Goal: Task Accomplishment & Management: Use online tool/utility

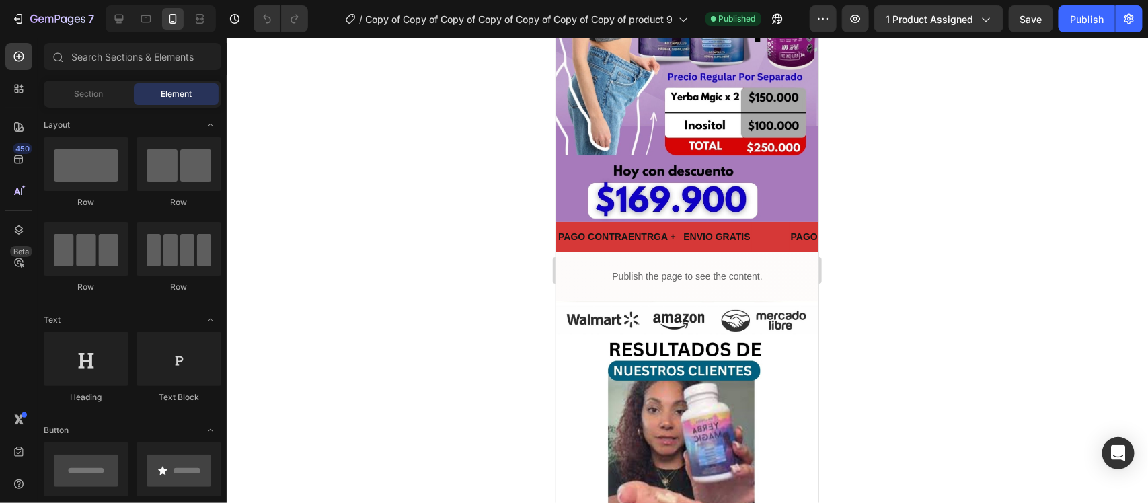
scroll to position [236, 0]
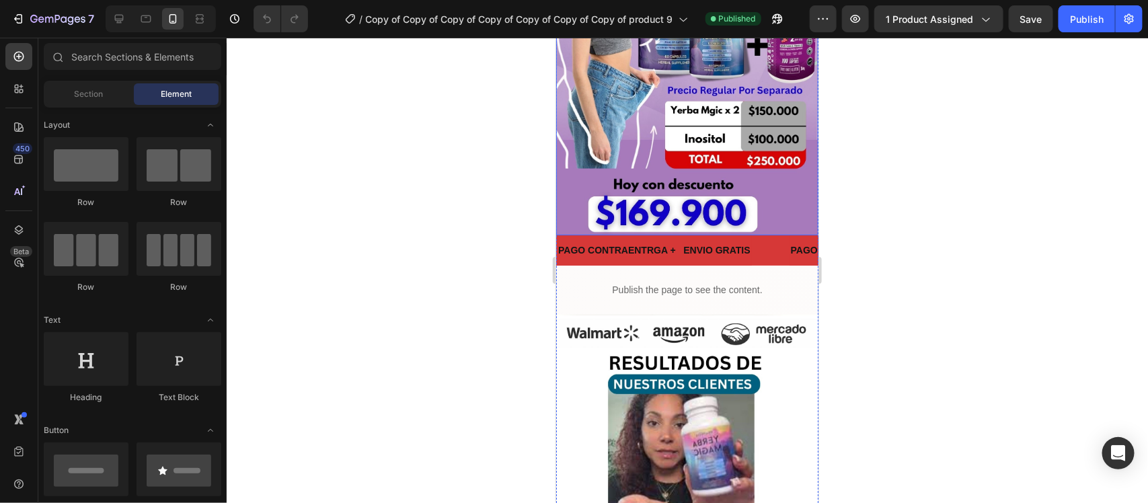
click at [724, 145] on img at bounding box center [687, 32] width 262 height 406
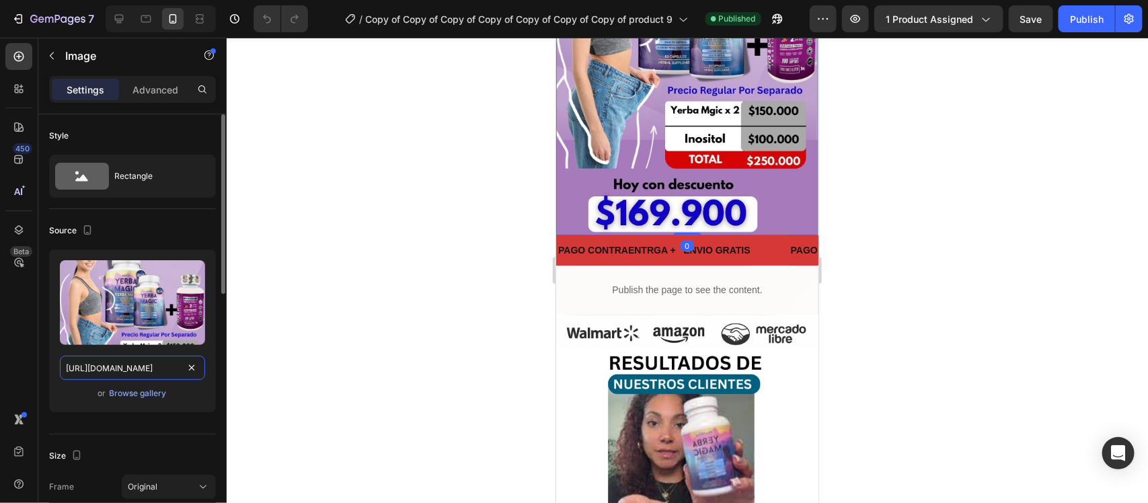
click at [120, 370] on input "[URL][DOMAIN_NAME]" at bounding box center [132, 368] width 145 height 24
paste input "wrKS5Znx/1"
type input "[URL][DOMAIN_NAME]"
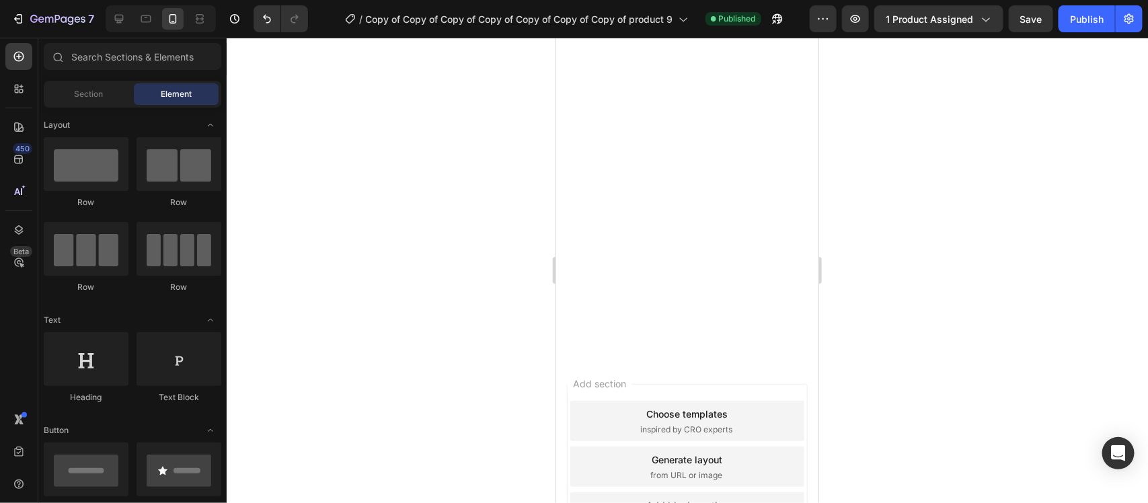
scroll to position [3293, 0]
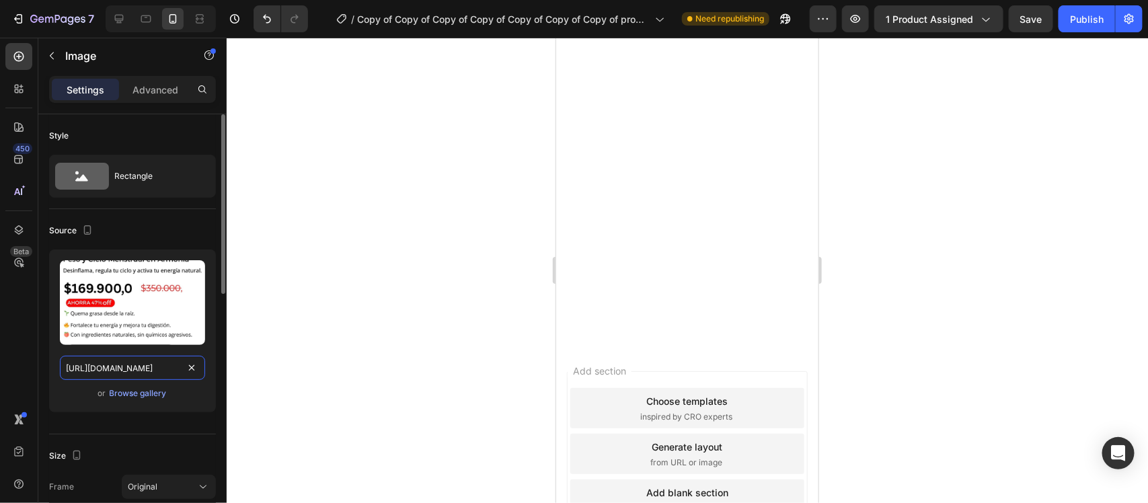
click at [142, 367] on input "[URL][DOMAIN_NAME]" at bounding box center [132, 368] width 145 height 24
paste input "PGTr8HJ6/2"
type input "[URL][DOMAIN_NAME]"
click at [999, 354] on div at bounding box center [687, 270] width 921 height 465
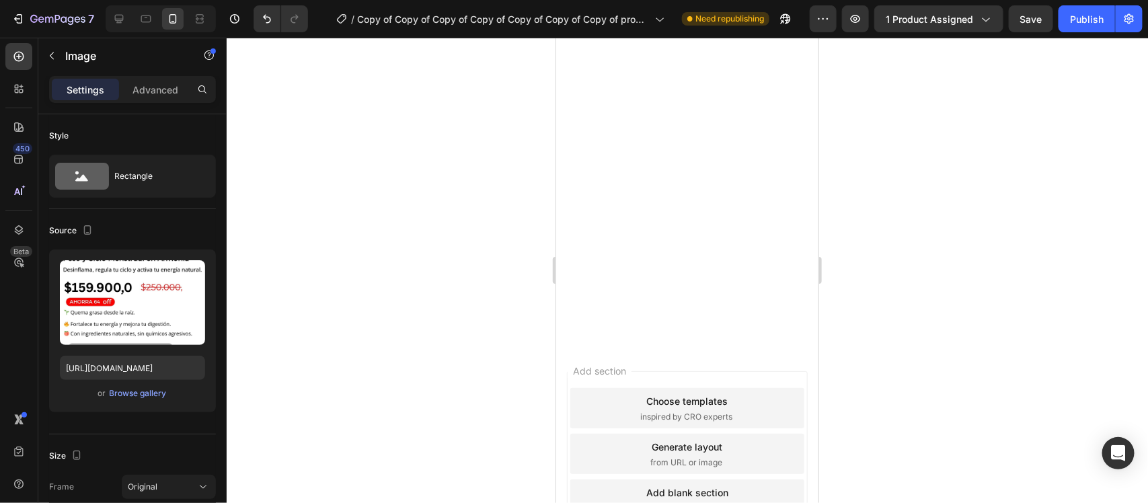
scroll to position [0, 0]
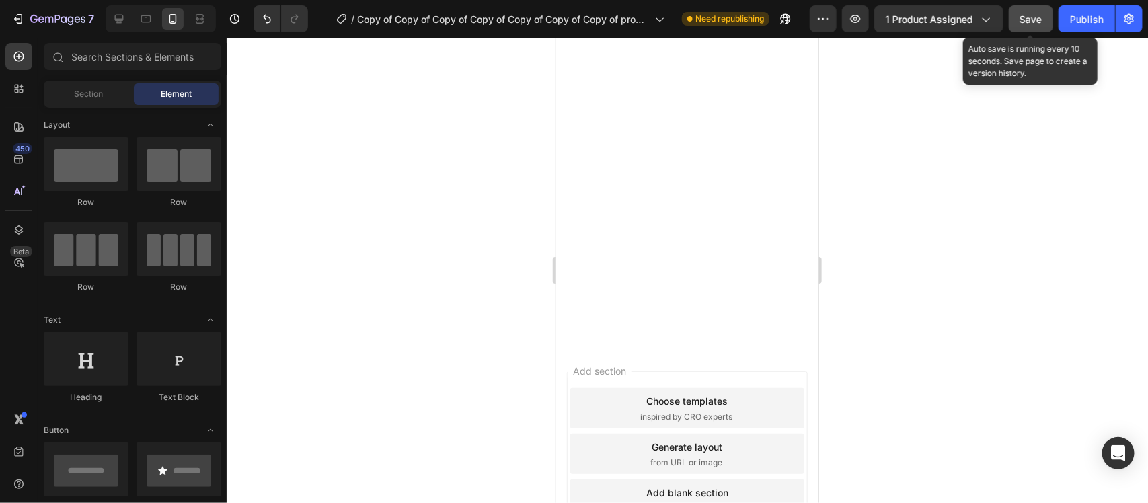
click at [1020, 15] on button "Save" at bounding box center [1031, 18] width 44 height 27
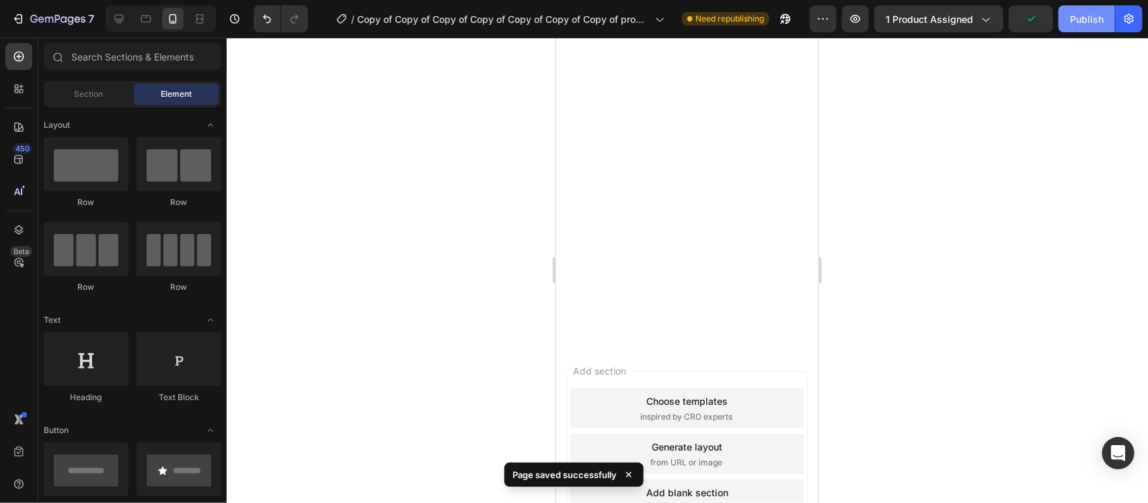
click at [1074, 21] on div "Publish" at bounding box center [1087, 19] width 34 height 14
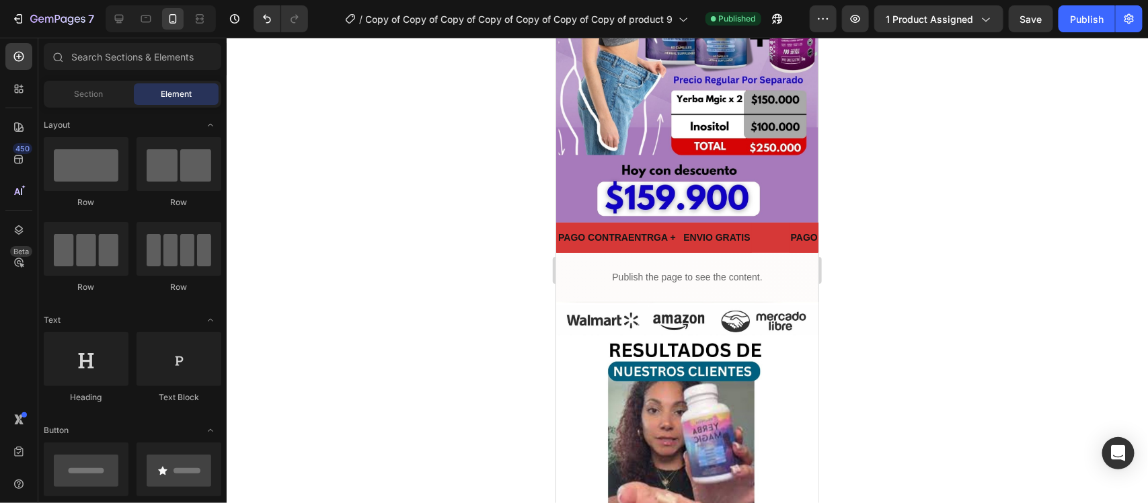
scroll to position [276, 0]
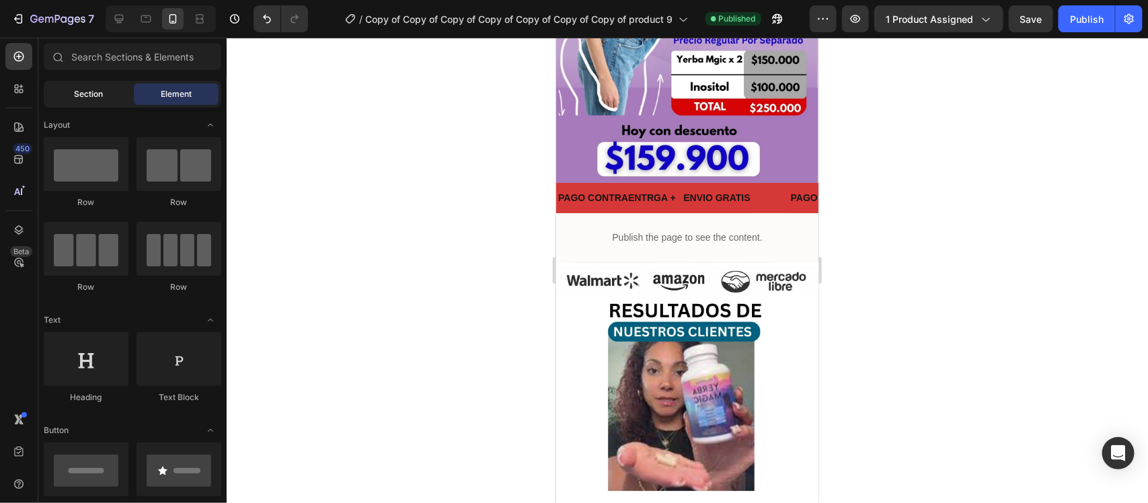
click at [87, 98] on span "Section" at bounding box center [89, 94] width 29 height 12
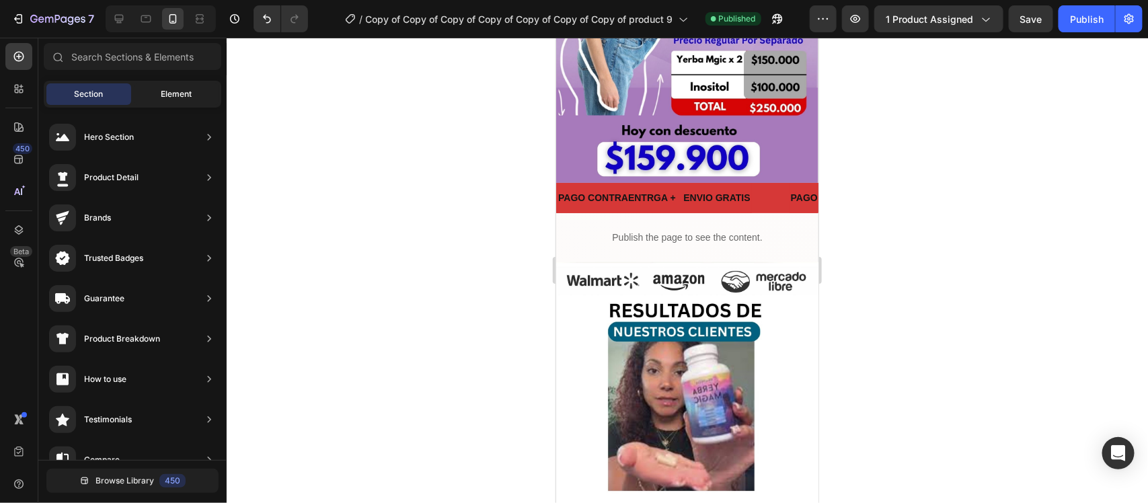
click at [158, 95] on div "Element" at bounding box center [176, 94] width 85 height 22
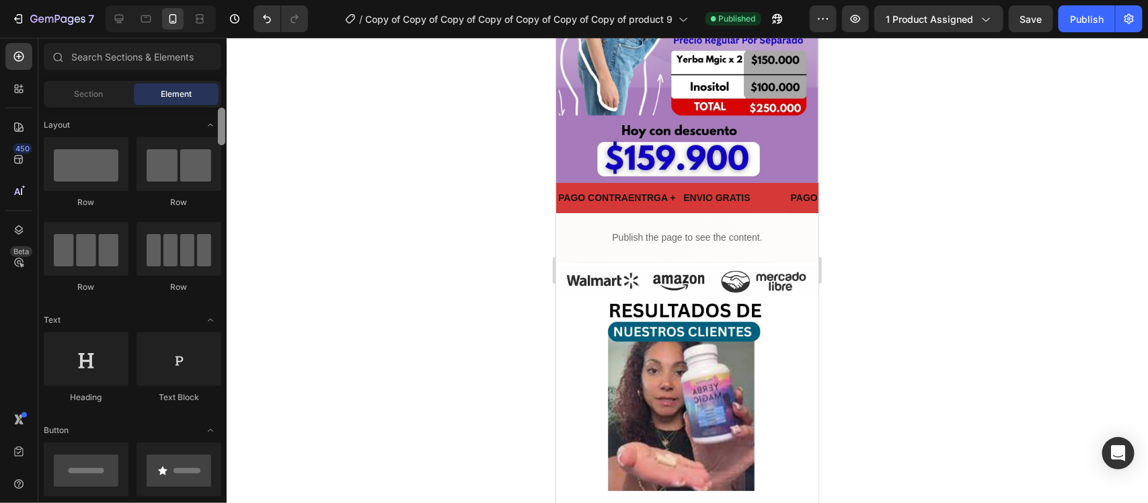
drag, startPoint x: 219, startPoint y: 126, endPoint x: 0, endPoint y: 95, distance: 221.4
click at [0, 102] on div "450 Beta Sections(18) Elements(84) Section Element Hero Section Product Detail …" at bounding box center [113, 270] width 227 height 465
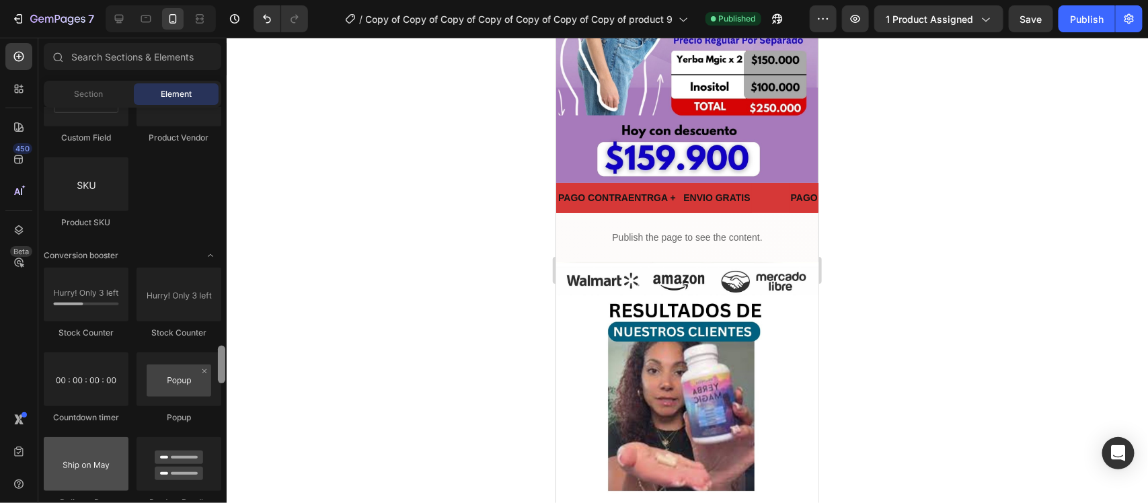
scroll to position [2691, 0]
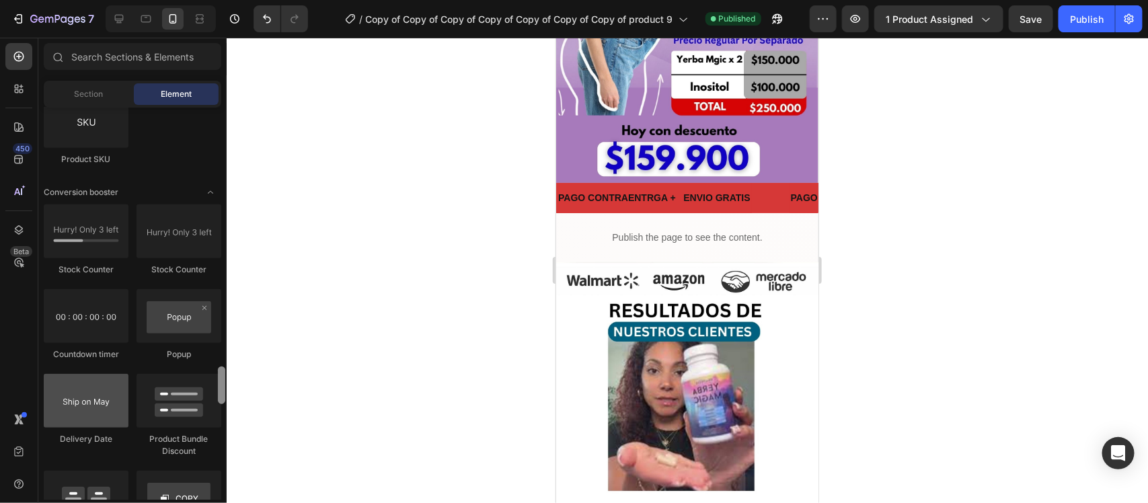
drag, startPoint x: 225, startPoint y: 132, endPoint x: 113, endPoint y: 391, distance: 282.2
click at [113, 391] on div "Layout Row Row Row Row Text Heading Text Block Button Button Button Media Image…" at bounding box center [132, 304] width 188 height 392
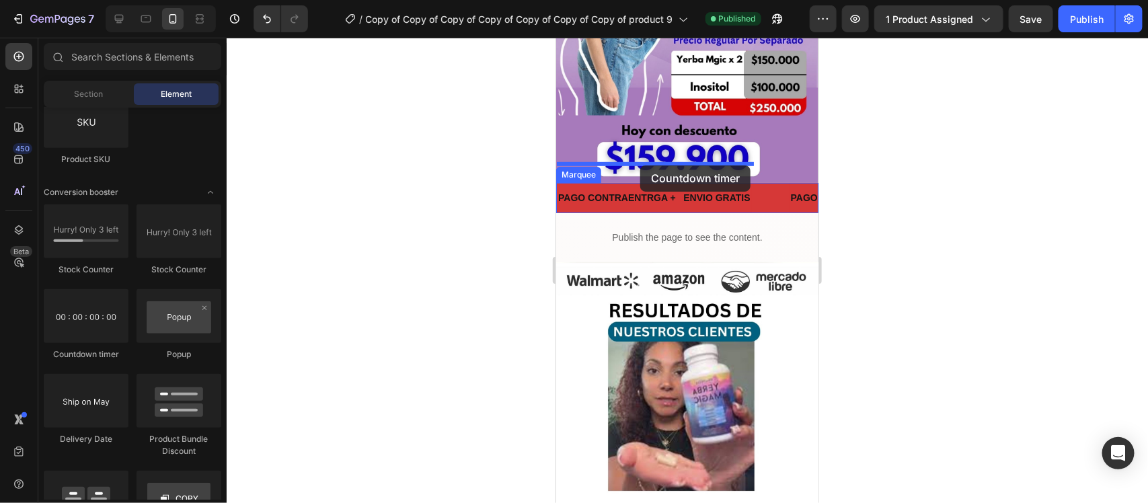
drag, startPoint x: 742, startPoint y: 377, endPoint x: 640, endPoint y: 165, distance: 235.2
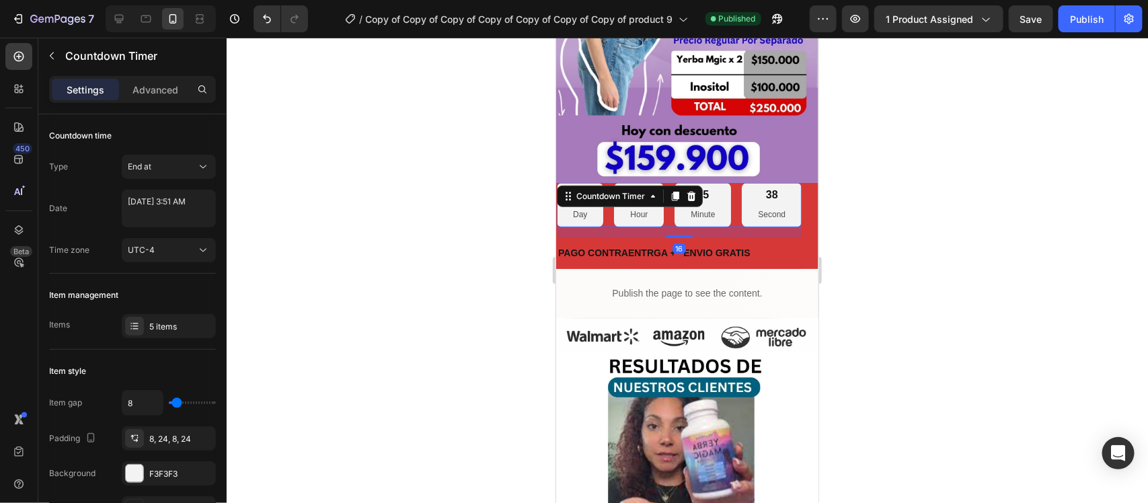
click at [866, 146] on div at bounding box center [687, 270] width 921 height 465
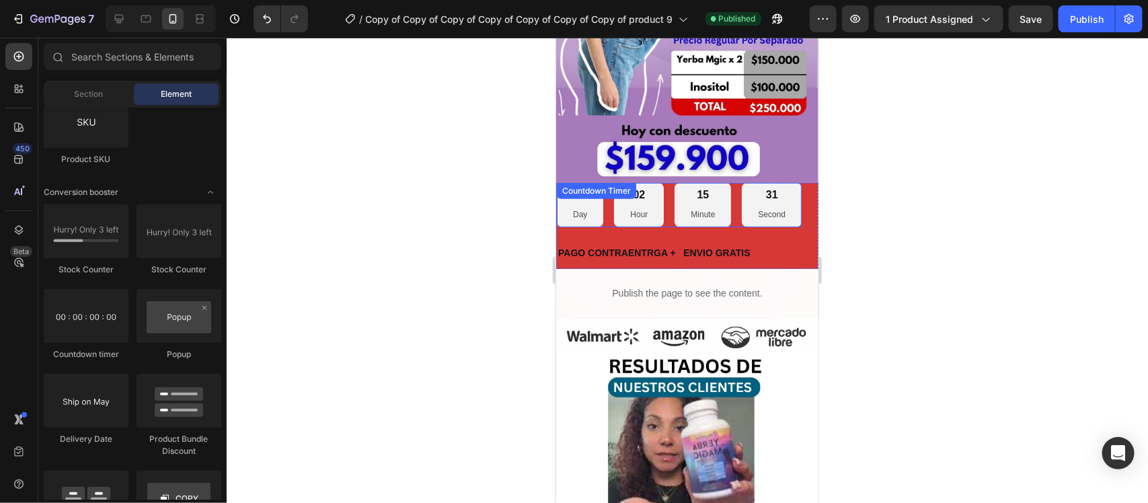
click at [563, 190] on div "06 Day" at bounding box center [579, 204] width 46 height 44
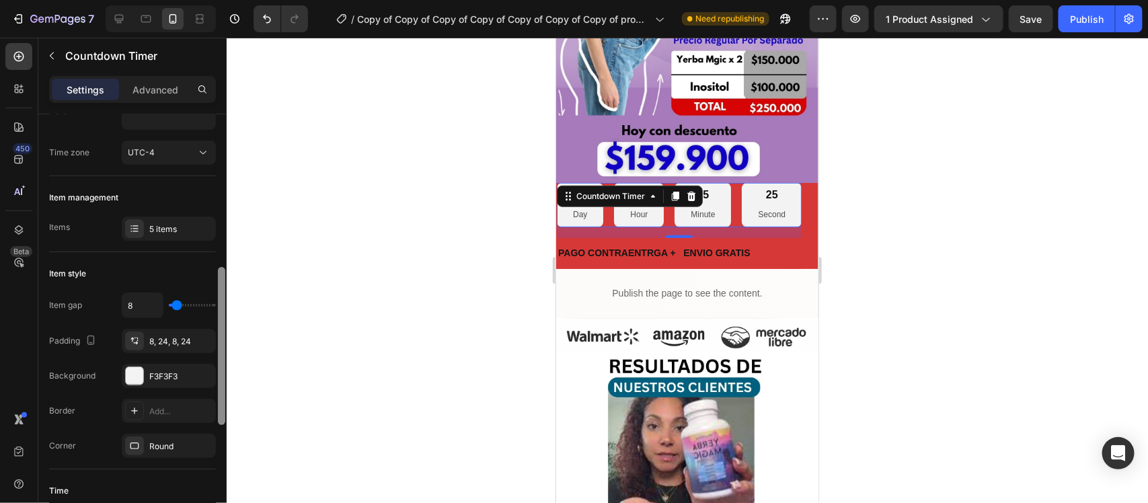
scroll to position [79, 0]
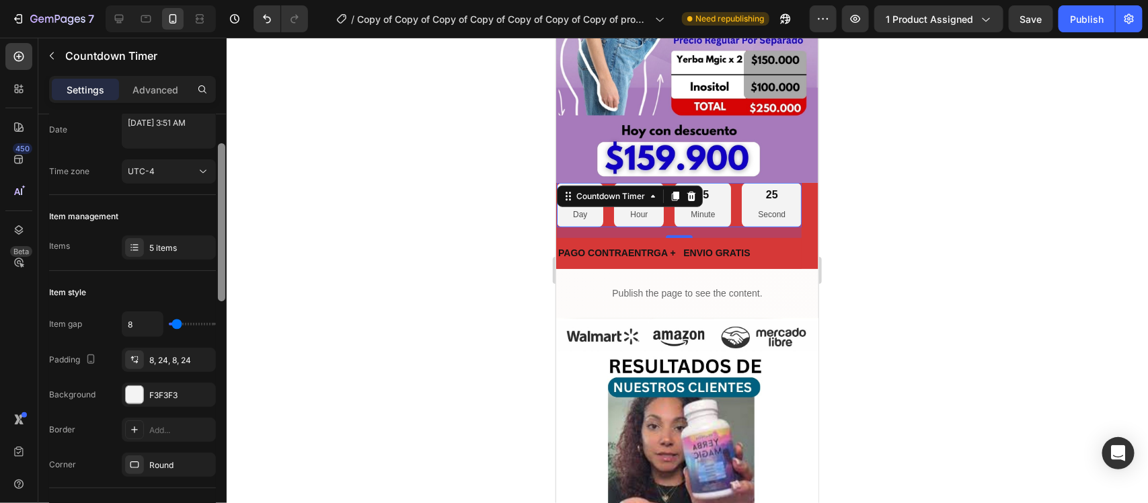
drag, startPoint x: 223, startPoint y: 143, endPoint x: 237, endPoint y: 171, distance: 31.6
click at [237, 0] on div "7 Version history / Copy of Copy of Copy of Copy of Copy of Copy of Copy of pro…" at bounding box center [574, 0] width 1148 height 0
click at [949, 165] on div at bounding box center [687, 270] width 921 height 465
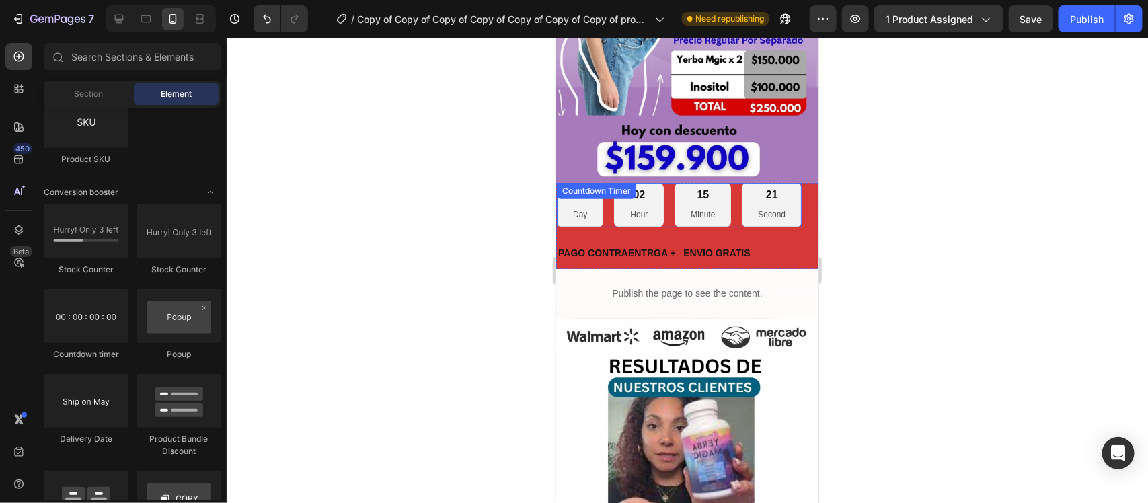
click at [586, 190] on div "06 Day" at bounding box center [579, 204] width 46 height 44
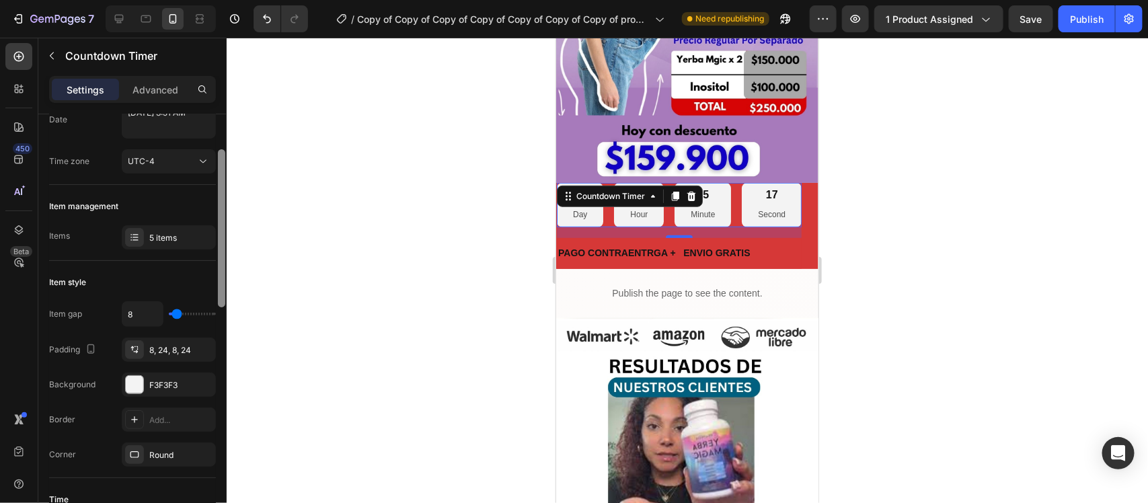
scroll to position [125, 0]
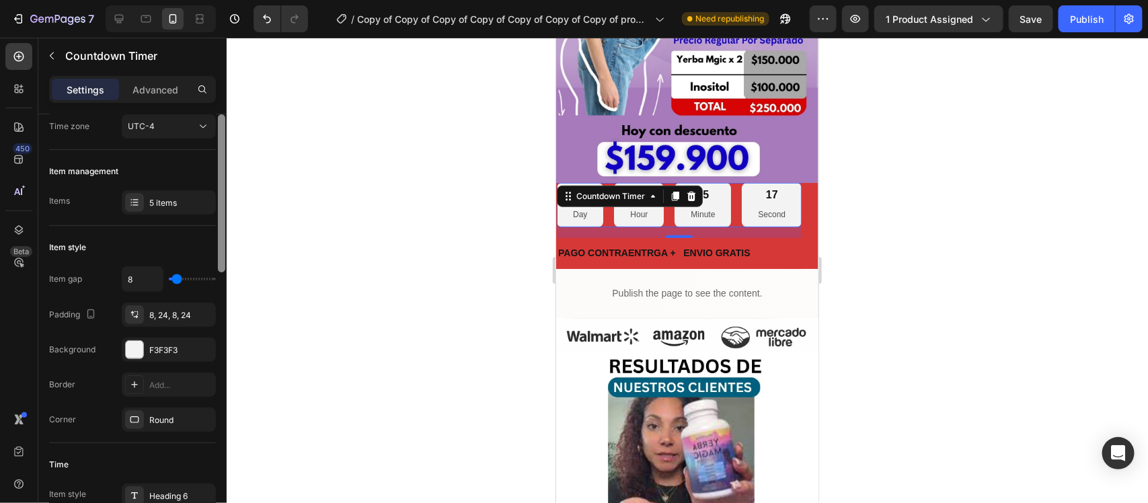
drag, startPoint x: 219, startPoint y: 254, endPoint x: 257, endPoint y: 287, distance: 50.5
click at [229, 0] on div "7 Version history / Copy of Copy of Copy of Copy of Copy of Copy of Copy of pro…" at bounding box center [574, 0] width 1148 height 0
click at [576, 207] on p "Day" at bounding box center [579, 214] width 14 height 15
click at [132, 350] on div at bounding box center [134, 348] width 17 height 17
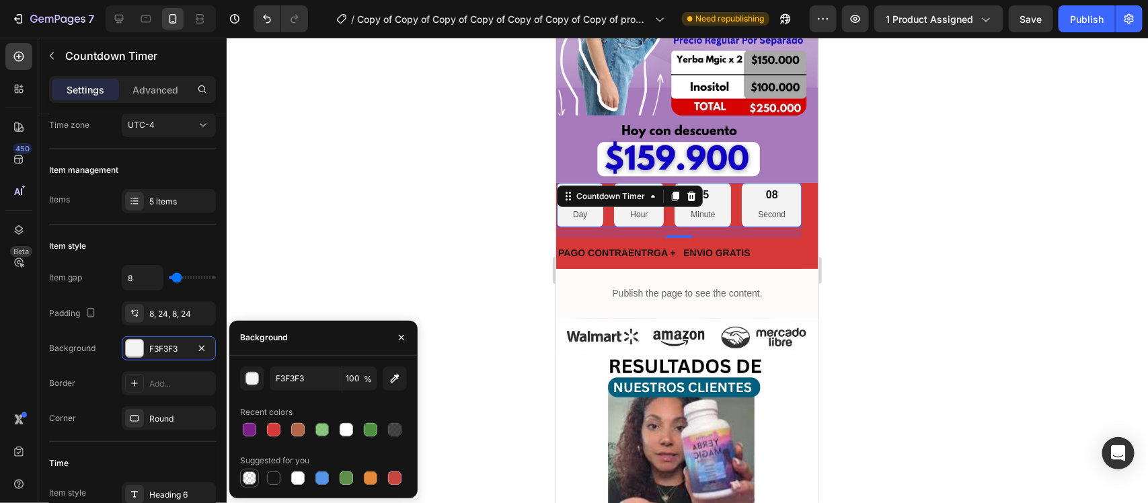
click at [247, 479] on div at bounding box center [249, 477] width 13 height 13
type input "000000"
type input "0"
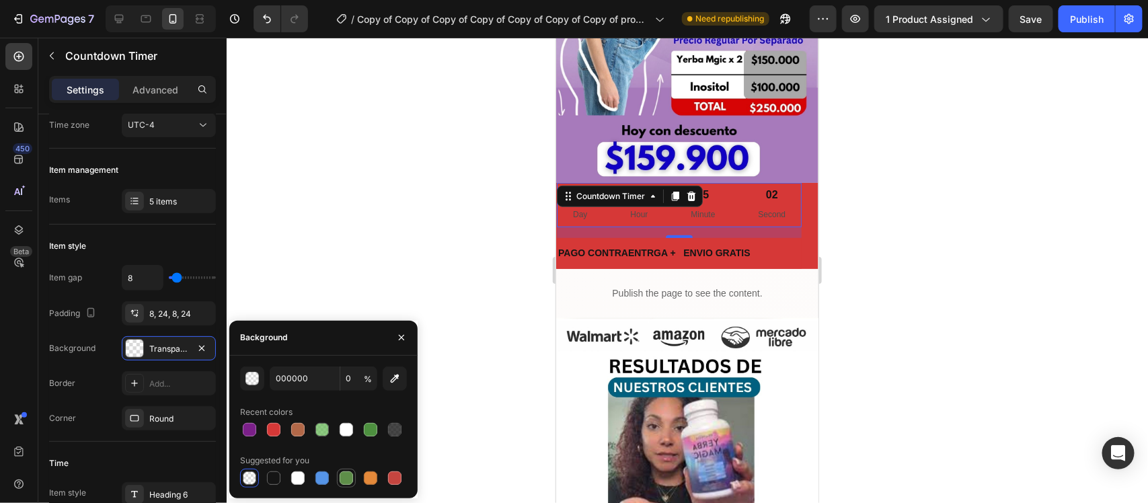
click at [347, 486] on div at bounding box center [346, 478] width 16 height 16
type input "5E8E49"
type input "100"
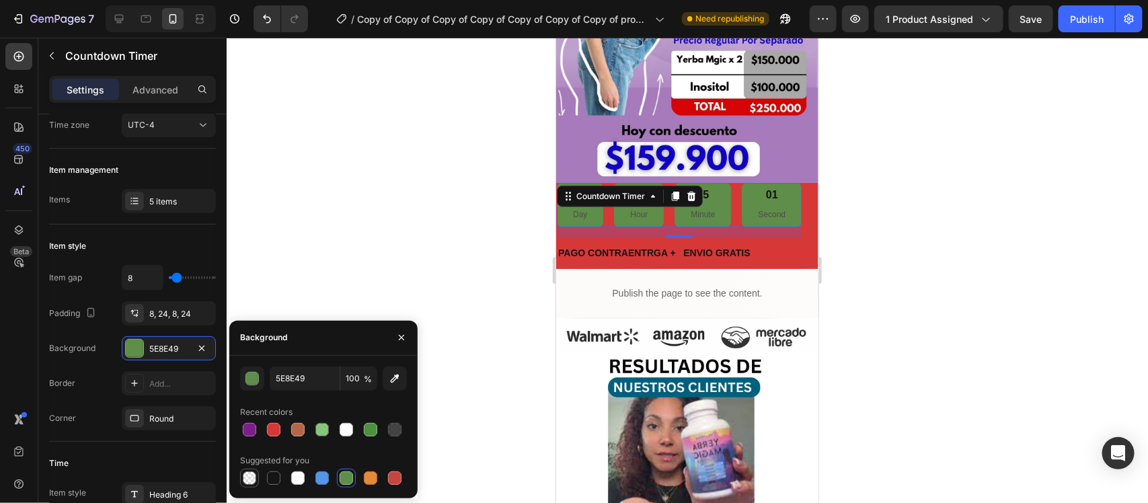
click at [253, 480] on div at bounding box center [249, 477] width 13 height 13
type input "000000"
type input "0"
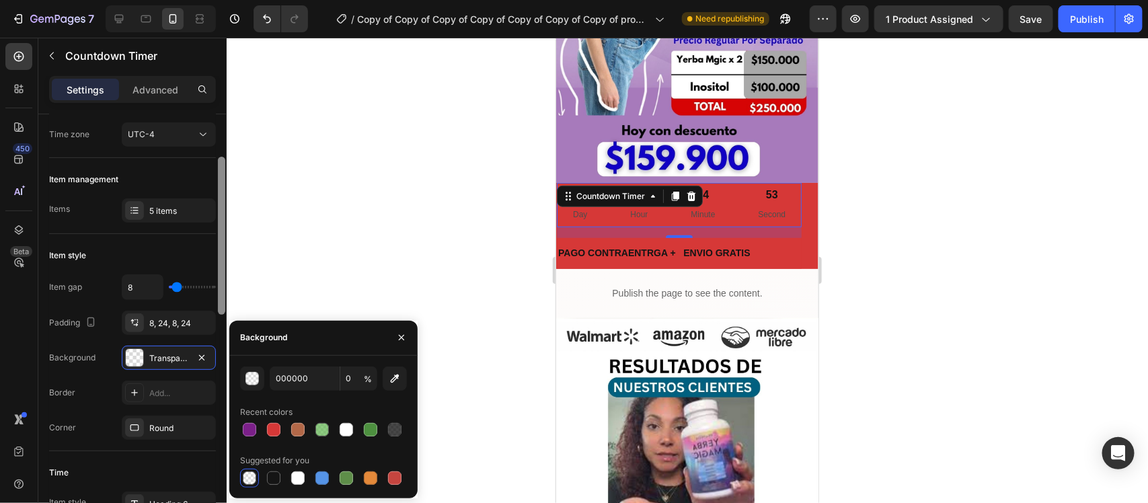
scroll to position [114, 0]
click at [224, 259] on div at bounding box center [221, 235] width 7 height 158
click at [272, 428] on div at bounding box center [273, 429] width 13 height 13
type input "D63837"
type input "100"
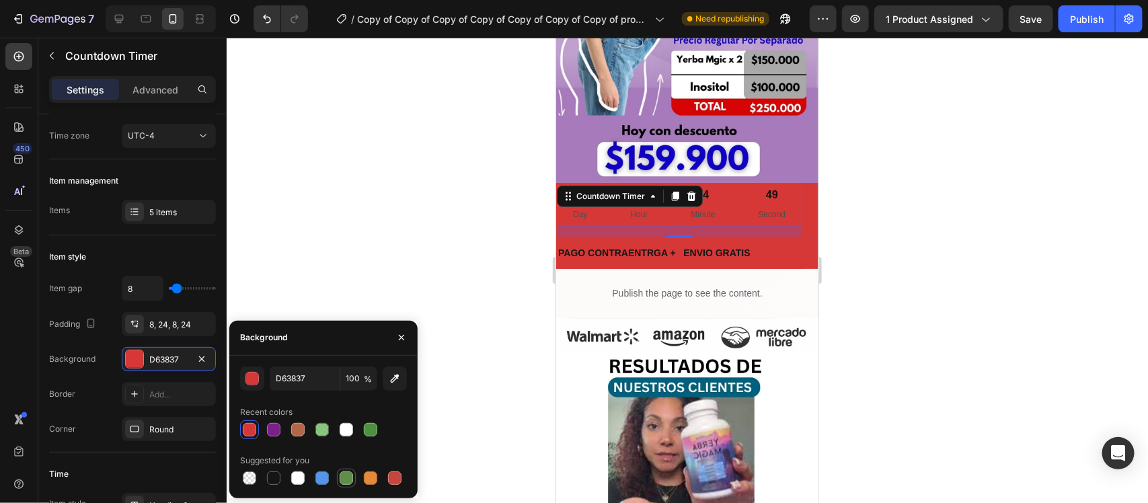
click at [352, 482] on div at bounding box center [346, 477] width 13 height 13
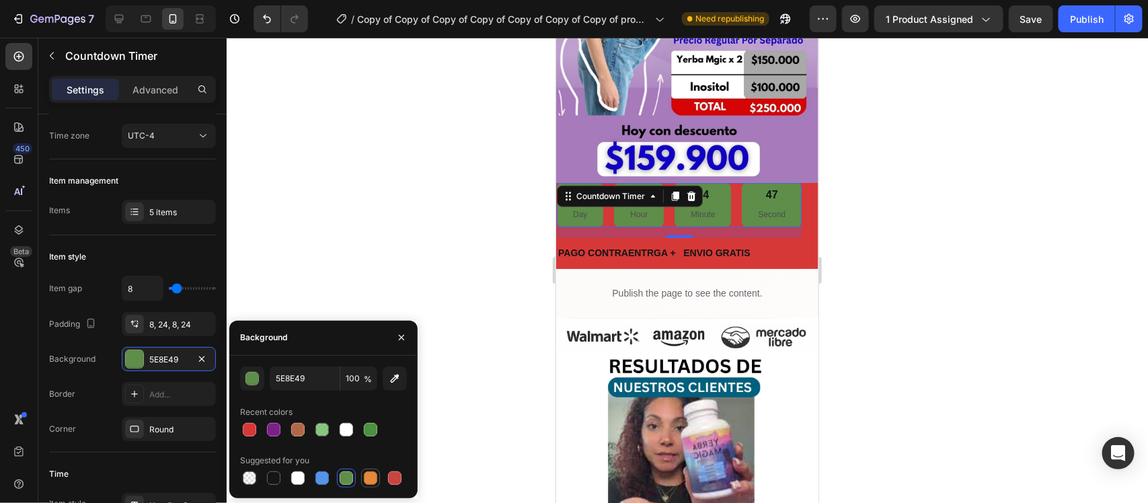
click at [378, 483] on div at bounding box center [370, 478] width 19 height 19
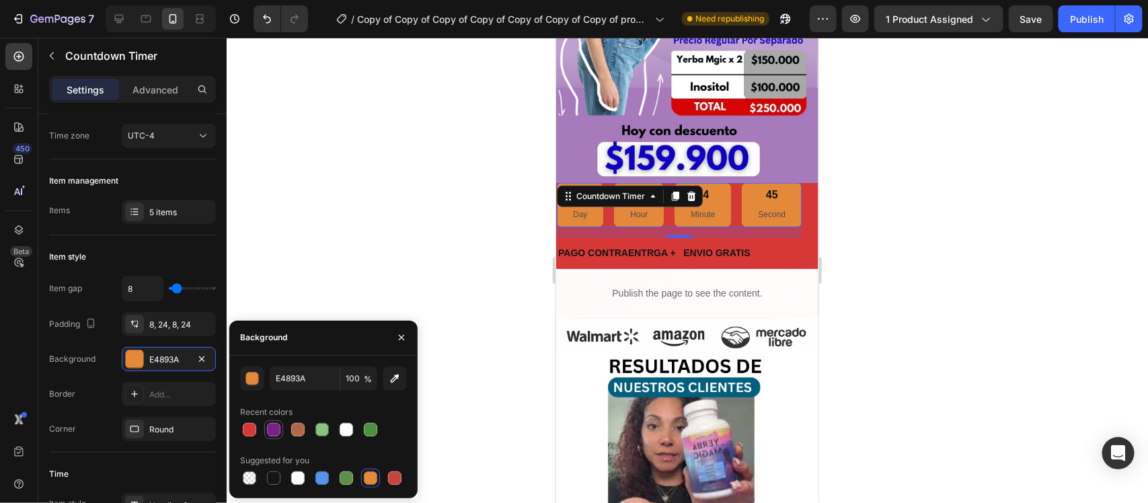
click at [278, 430] on div at bounding box center [273, 429] width 13 height 13
type input "7B2089"
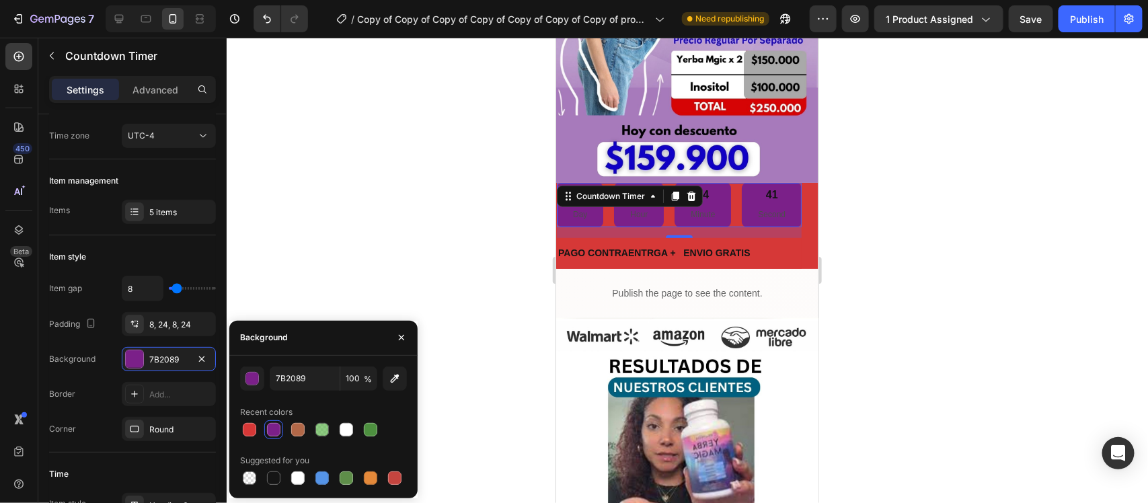
click at [399, 219] on div at bounding box center [687, 270] width 921 height 465
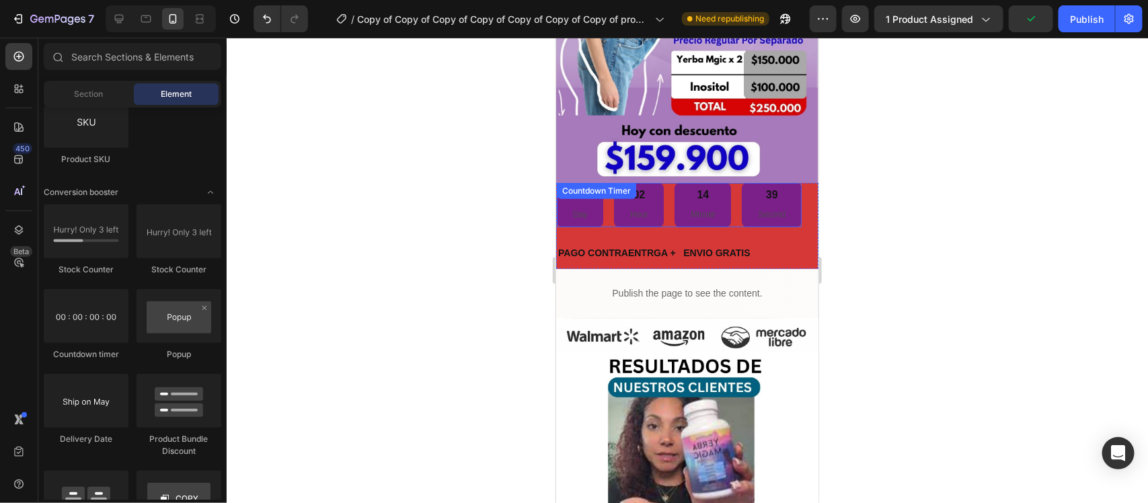
click at [583, 207] on p "Day" at bounding box center [579, 214] width 14 height 15
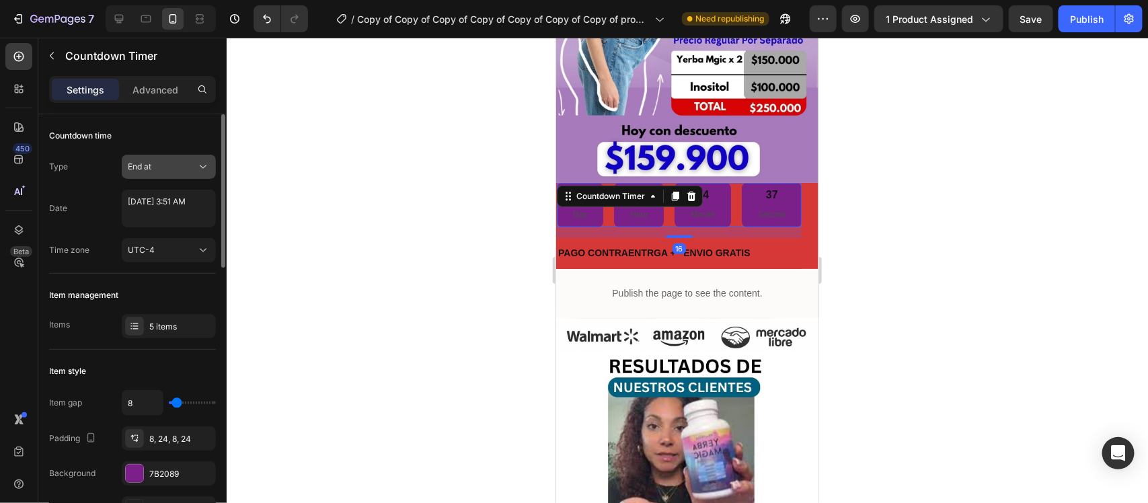
click at [190, 165] on div "End at" at bounding box center [162, 167] width 69 height 12
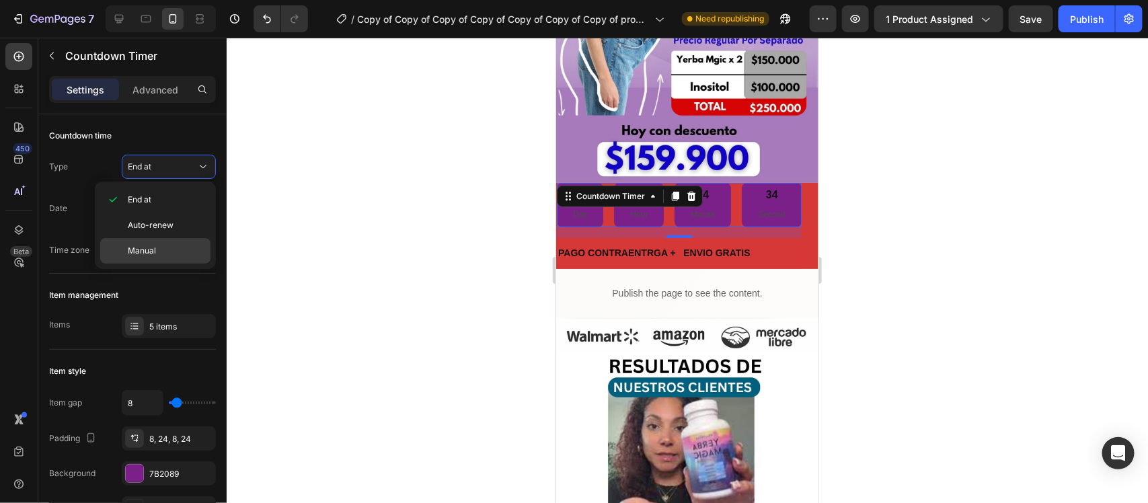
click at [136, 252] on span "Manual" at bounding box center [142, 251] width 28 height 12
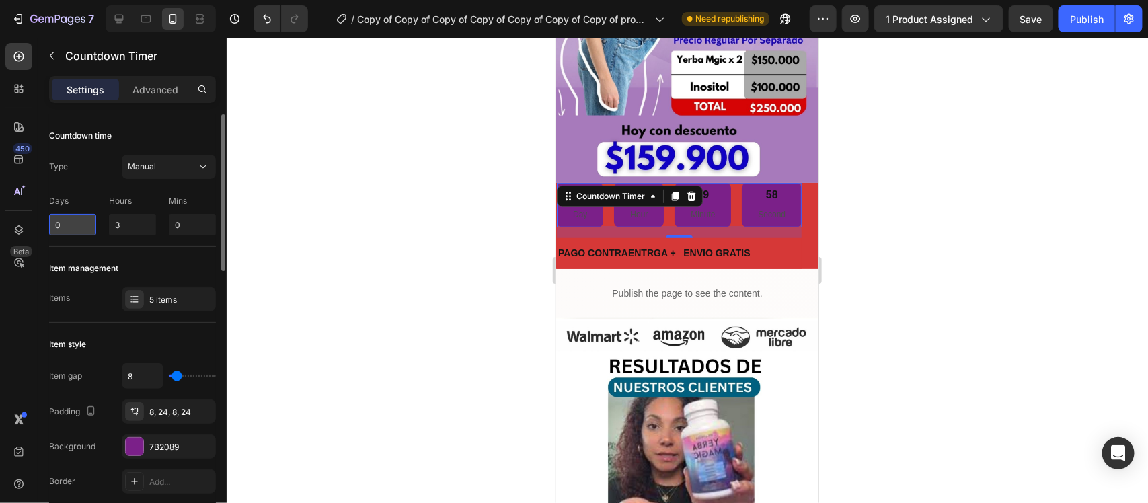
click at [71, 225] on input "0" at bounding box center [72, 225] width 47 height 22
click at [122, 231] on input "3" at bounding box center [132, 225] width 47 height 22
type input "3"
type input "1"
click at [184, 230] on input "0" at bounding box center [192, 225] width 47 height 22
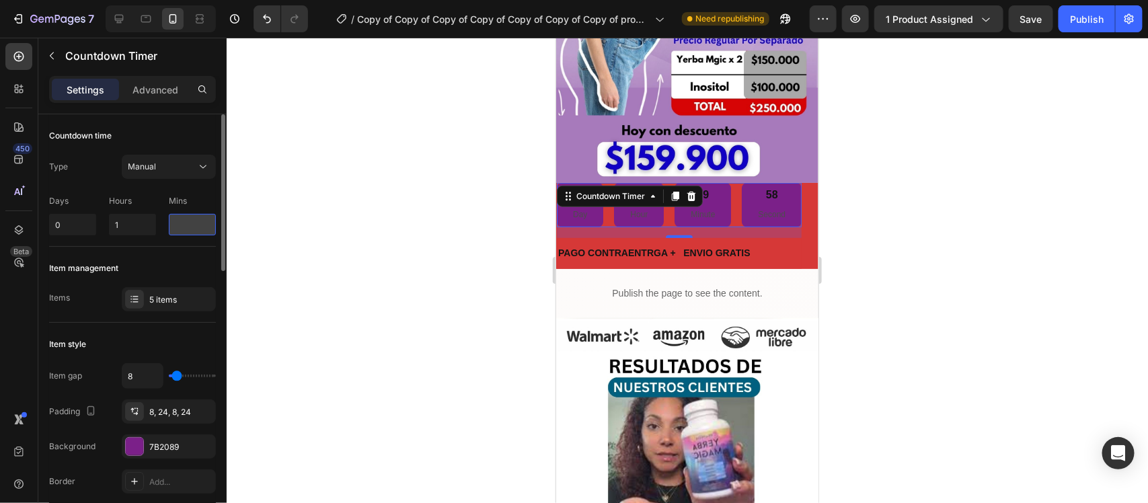
type input "0"
type input "10"
click at [260, 243] on div at bounding box center [687, 270] width 921 height 465
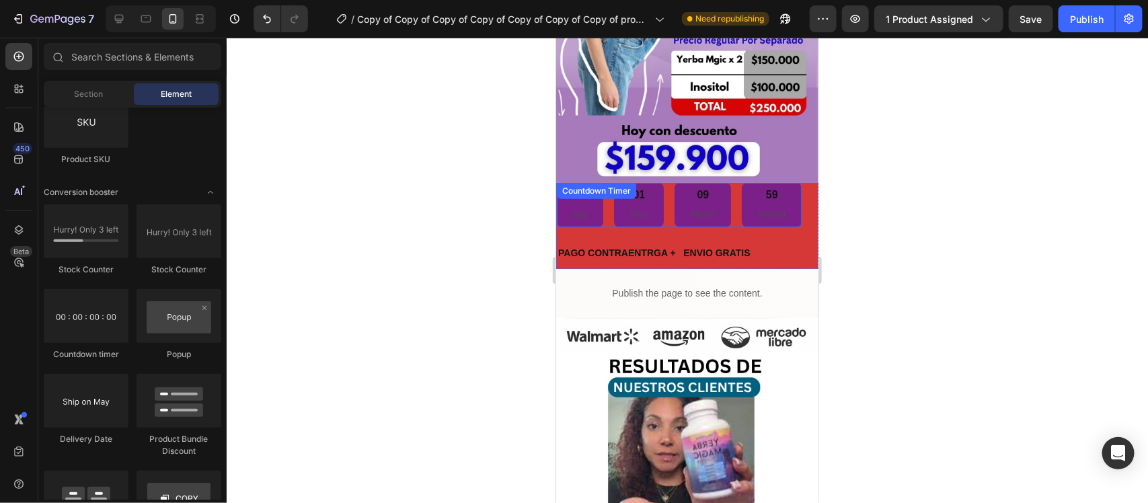
click at [570, 186] on div "00 Day 01 Hour 09 Minute 59 Second Countdown Timer" at bounding box center [678, 204] width 245 height 44
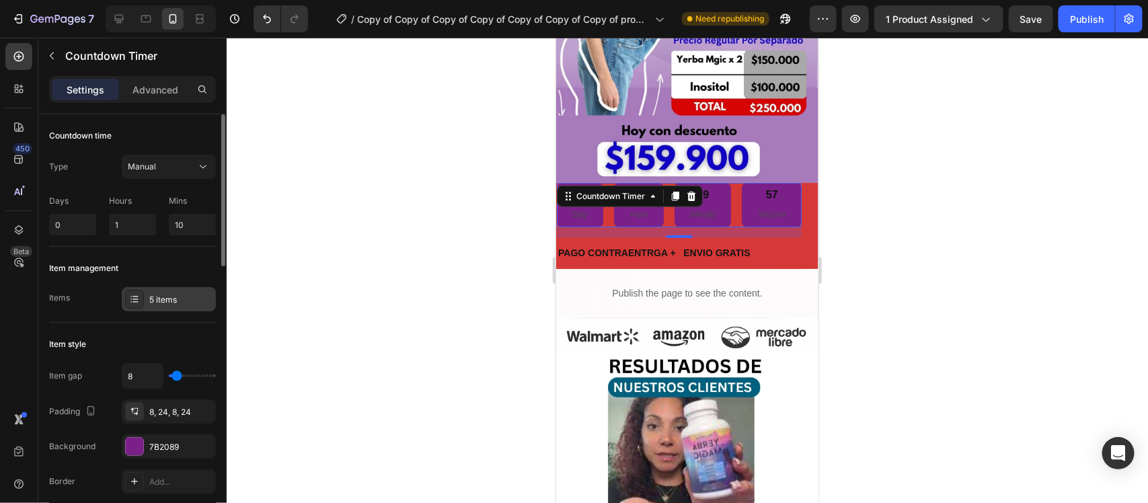
click at [158, 295] on div "5 items" at bounding box center [180, 300] width 63 height 12
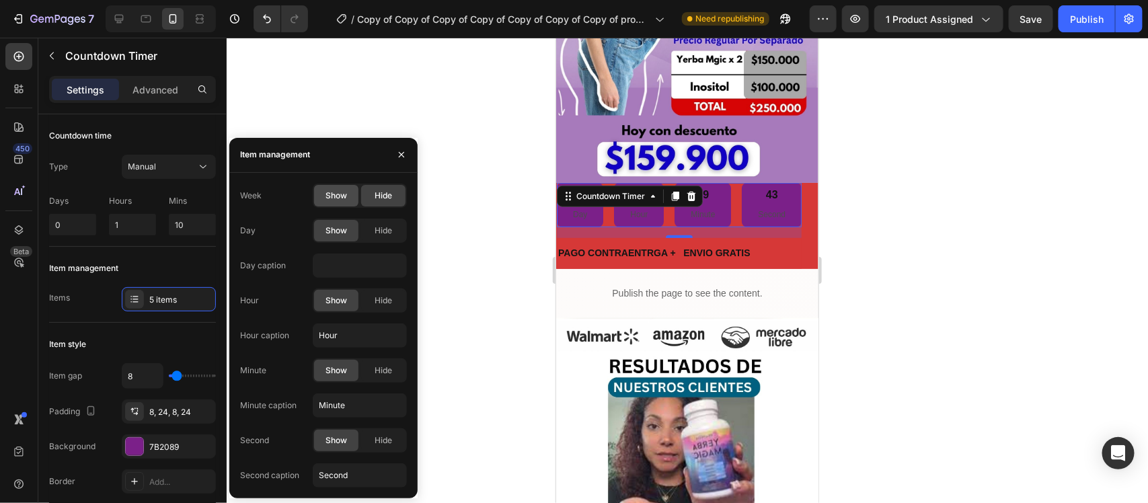
click at [331, 203] on div "Show" at bounding box center [336, 196] width 44 height 22
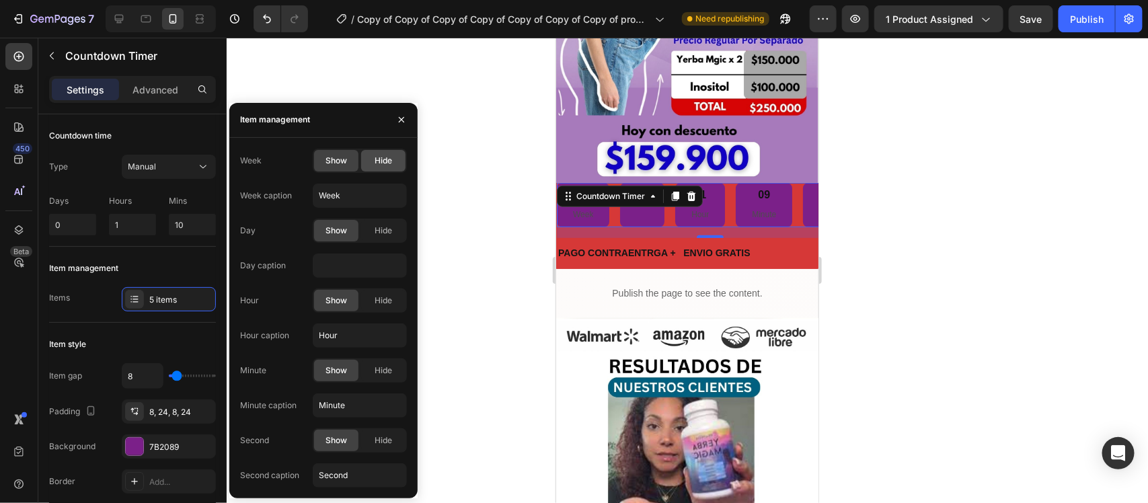
click at [382, 157] on span "Hide" at bounding box center [383, 161] width 17 height 12
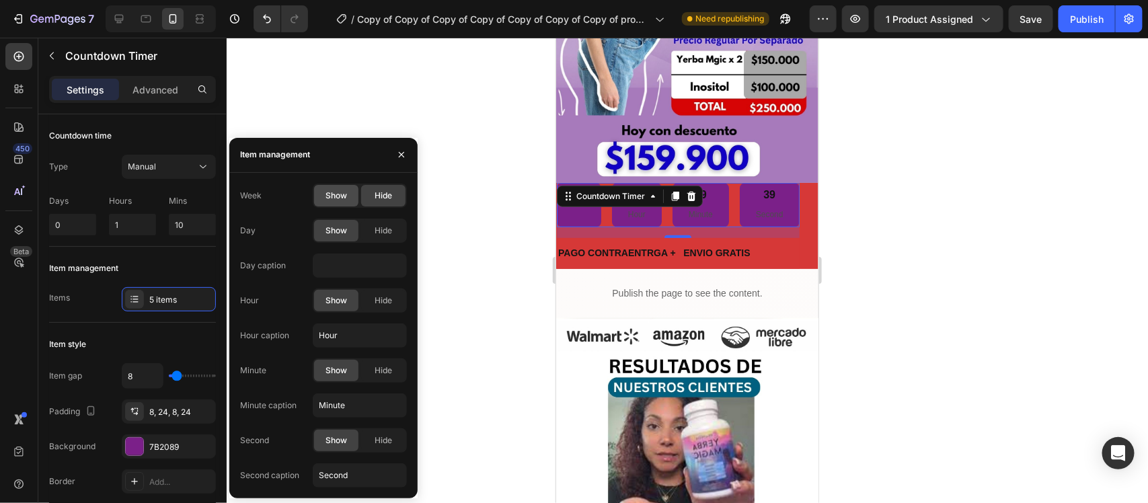
click at [342, 199] on span "Show" at bounding box center [337, 196] width 22 height 12
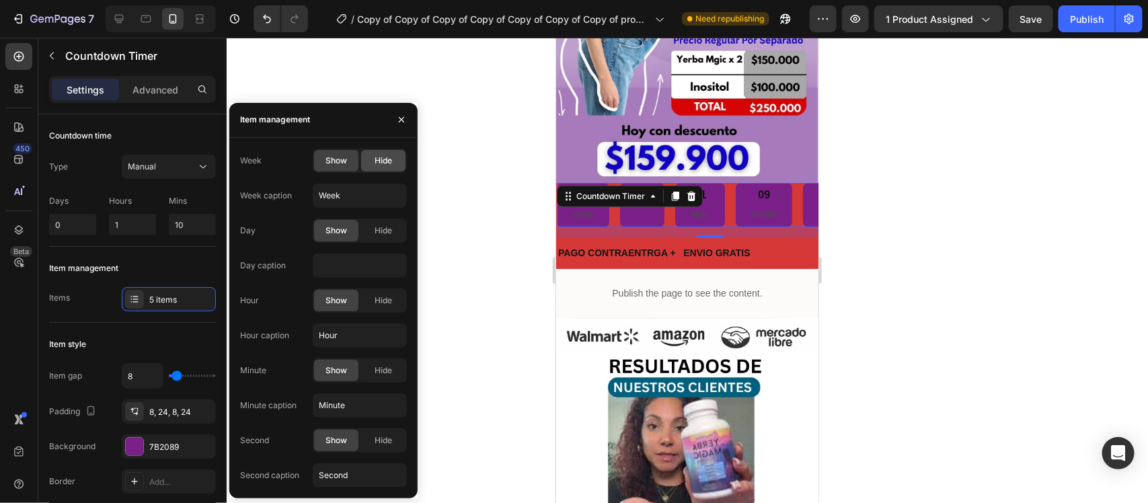
click at [377, 163] on span "Hide" at bounding box center [383, 161] width 17 height 12
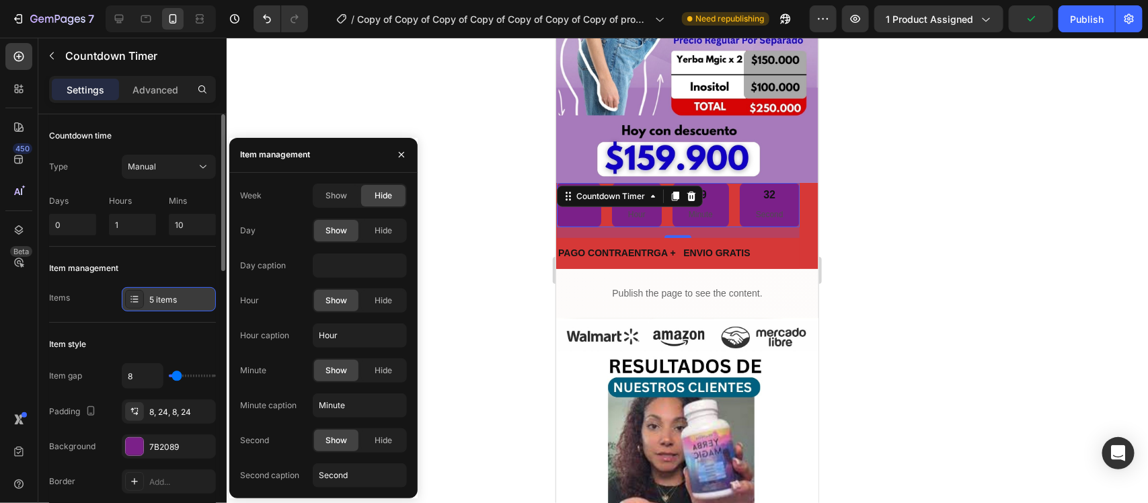
click at [129, 303] on icon at bounding box center [134, 299] width 11 height 11
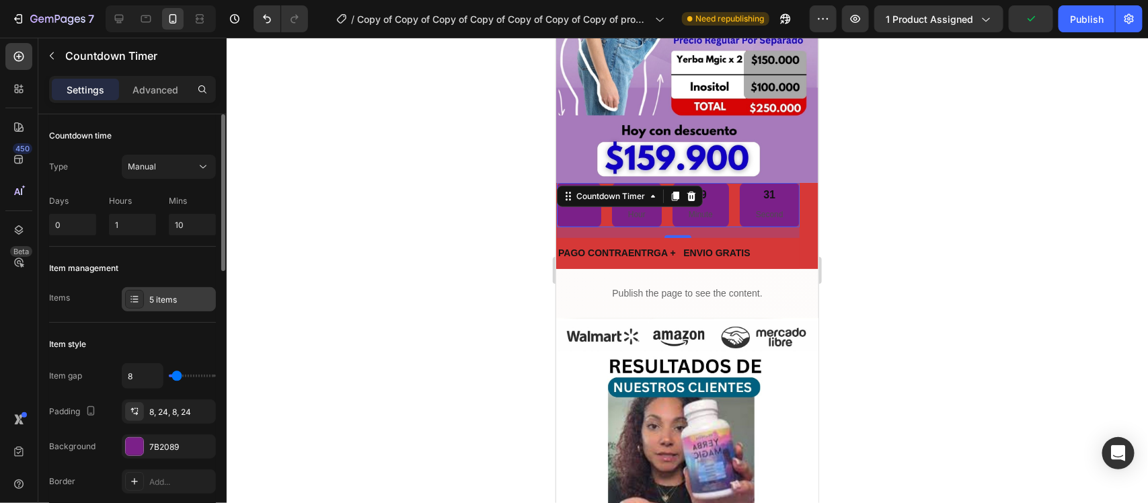
click at [129, 303] on icon at bounding box center [134, 299] width 11 height 11
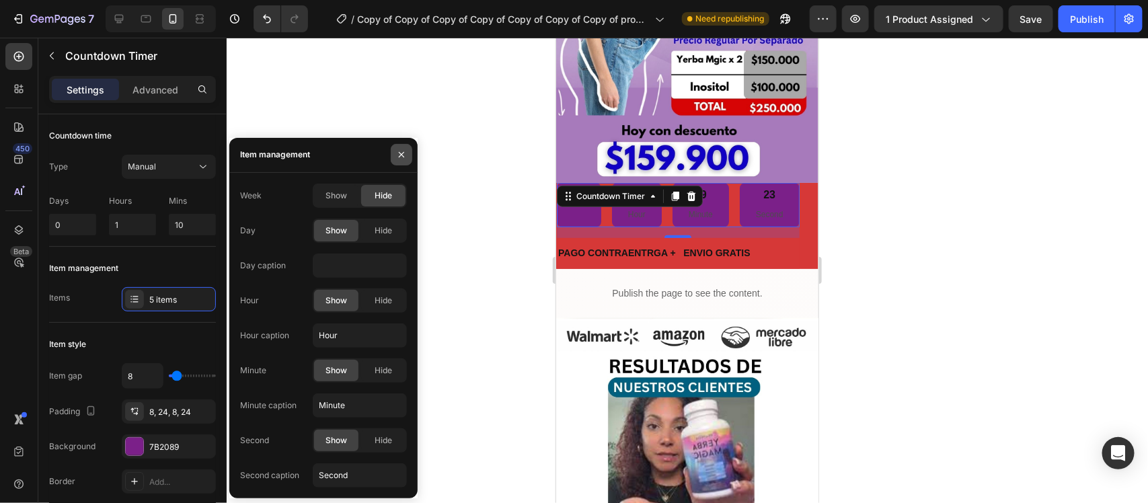
click at [402, 153] on icon "button" at bounding box center [401, 154] width 11 height 11
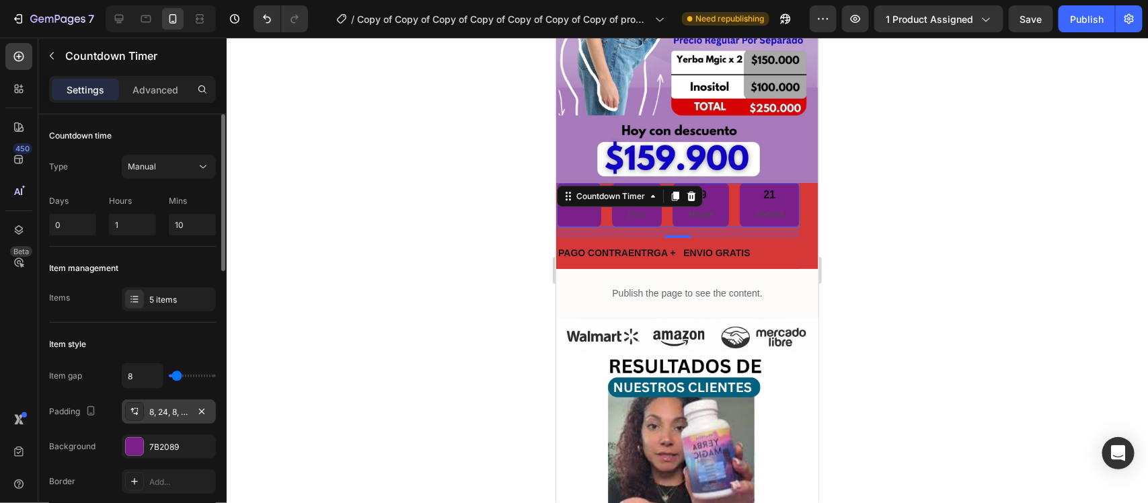
click at [180, 410] on div "8, 24, 8, 24" at bounding box center [168, 412] width 39 height 12
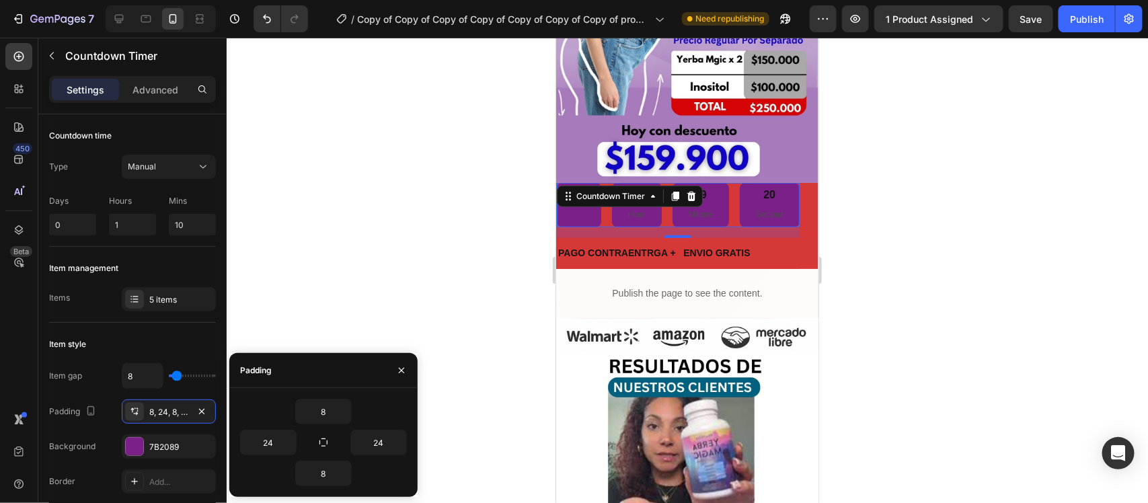
click at [408, 294] on div at bounding box center [687, 270] width 921 height 465
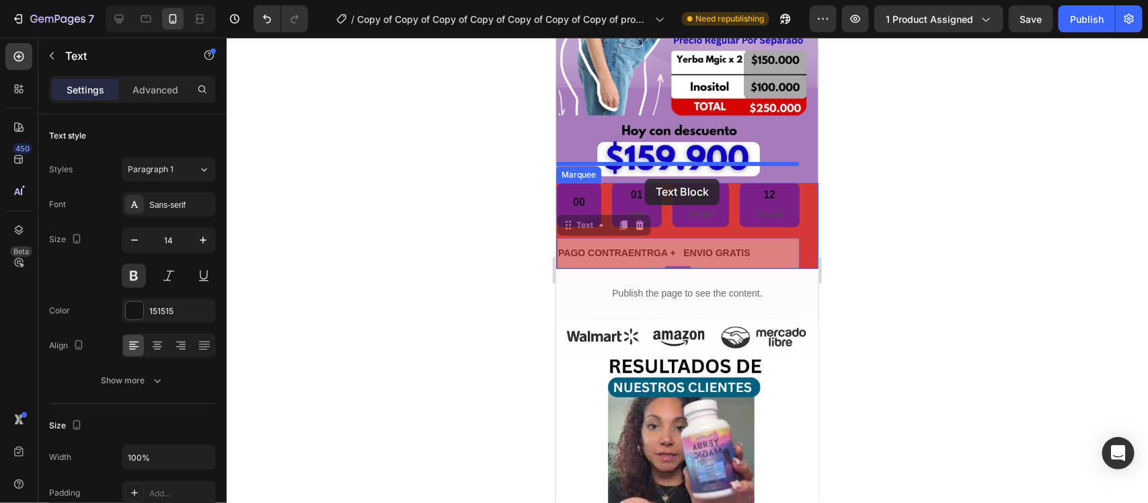
drag, startPoint x: 642, startPoint y: 227, endPoint x: 644, endPoint y: 178, distance: 48.5
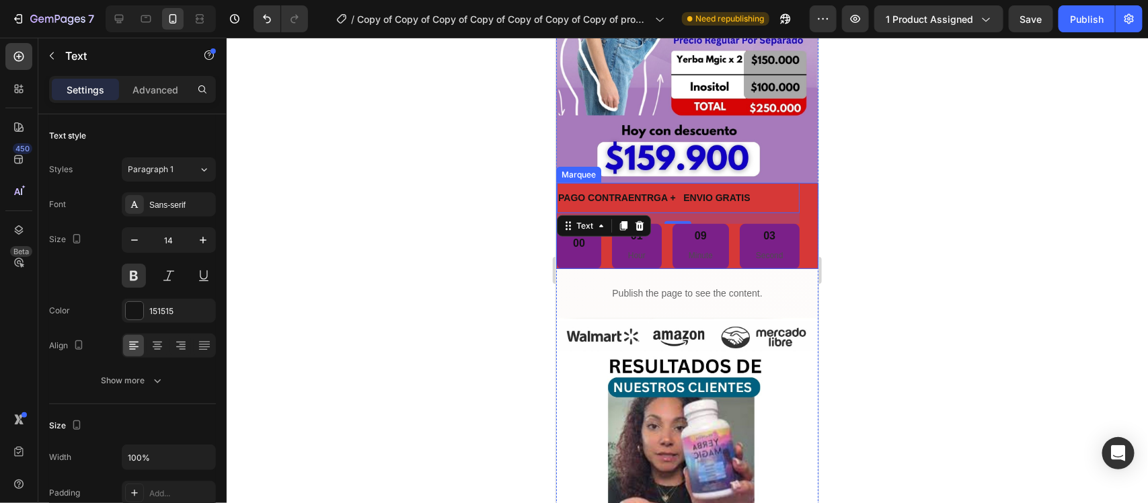
click at [798, 202] on div "PAGO CONTRAENTRGA + ENVIO GRATIS Text 0 00 01 Hour 09 Minute 03 Second Countdow…" at bounding box center [696, 225] width 280 height 86
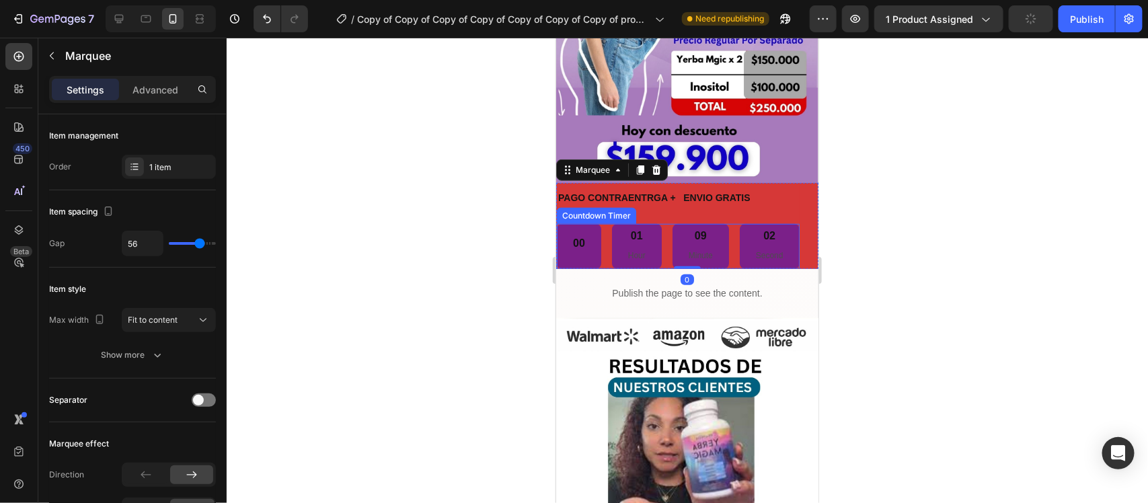
click at [701, 248] on p "Minute" at bounding box center [700, 255] width 24 height 15
click at [747, 198] on div "PAGO CONTRAENTRGA + ENVIO GRATIS Text 00 01 Hour 08 Minute 58 Second Countdown …" at bounding box center [677, 225] width 243 height 86
click at [619, 164] on icon at bounding box center [617, 169] width 11 height 11
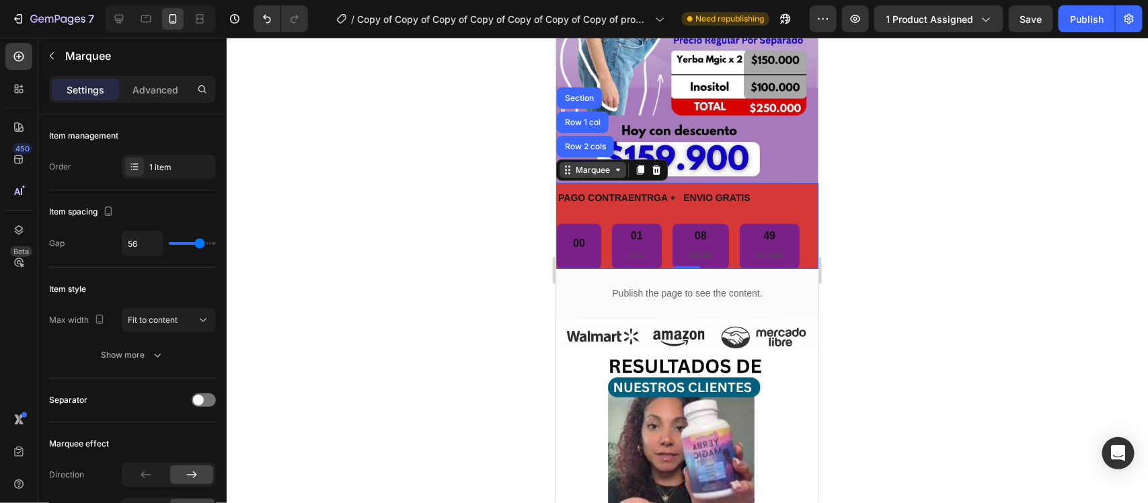
click at [619, 164] on icon at bounding box center [617, 169] width 11 height 11
click at [799, 202] on div "PAGO CONTRAENTRGA + ENVIO GRATIS Text 00 01 Hour 08 Minute 44 Second Countdown …" at bounding box center [696, 225] width 280 height 86
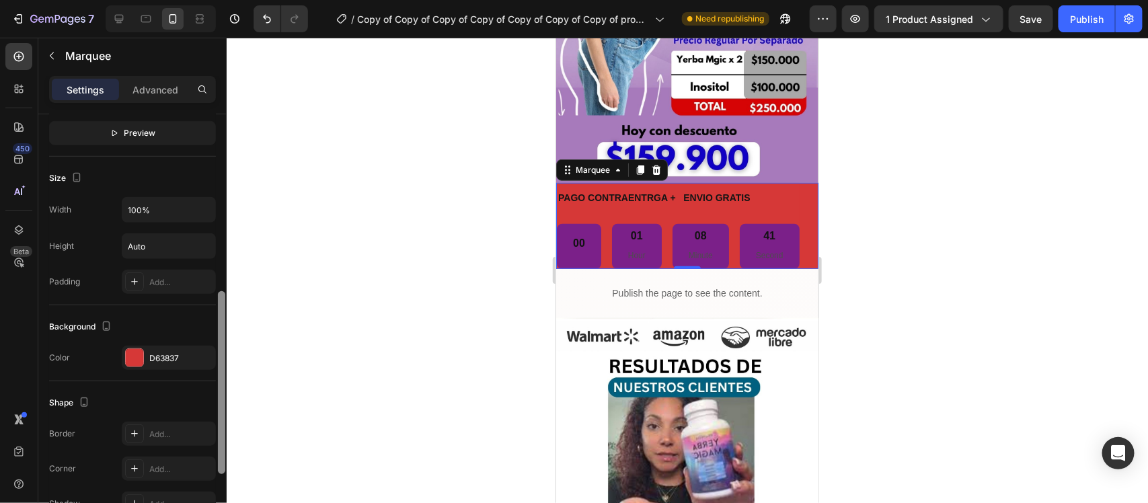
scroll to position [462, 0]
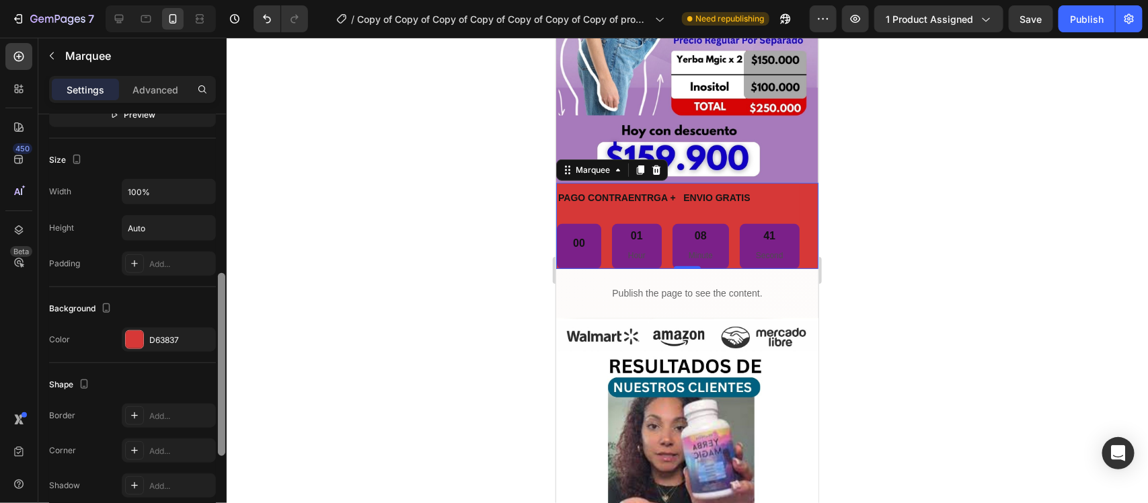
drag, startPoint x: 220, startPoint y: 303, endPoint x: 249, endPoint y: 490, distance: 188.5
click at [249, 0] on div "7 Version history / Copy of Copy of Copy of Copy of Copy of Copy of Copy of pro…" at bounding box center [574, 0] width 1148 height 0
click at [132, 338] on div at bounding box center [134, 339] width 17 height 17
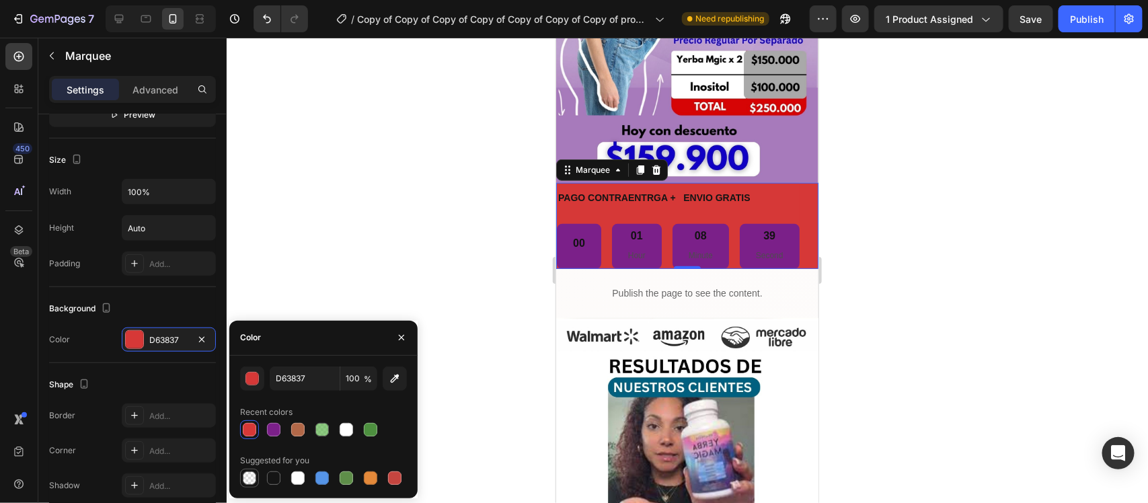
click at [246, 476] on div at bounding box center [249, 477] width 13 height 13
type input "000000"
type input "0"
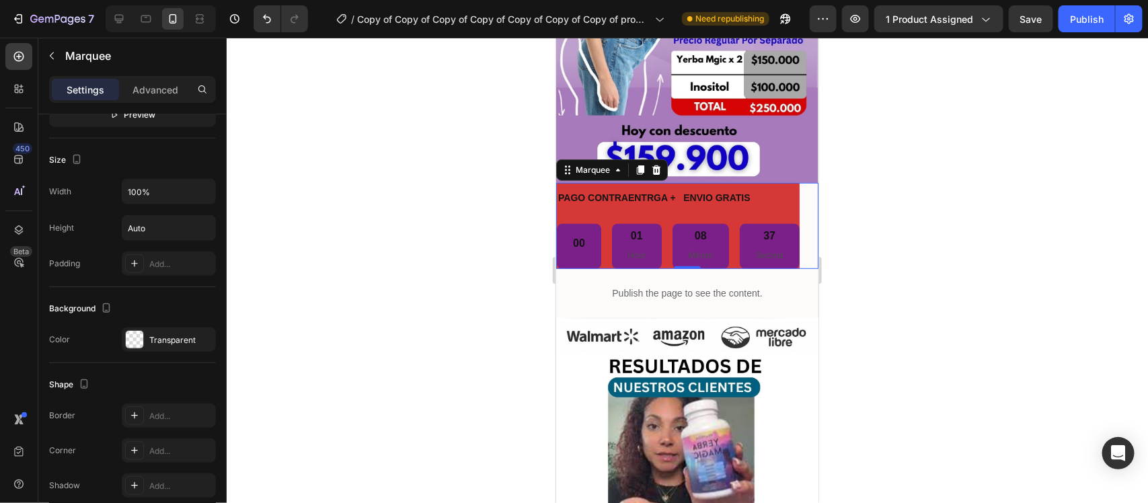
click at [673, 203] on div "PAGO CONTRAENTRGA + ENVIO GRATIS Text 00 01 Hour 08 Minute 37 Second Countdown …" at bounding box center [677, 225] width 243 height 86
click at [669, 223] on div "00 01 Hour 08 Minute 35 Second" at bounding box center [677, 245] width 243 height 44
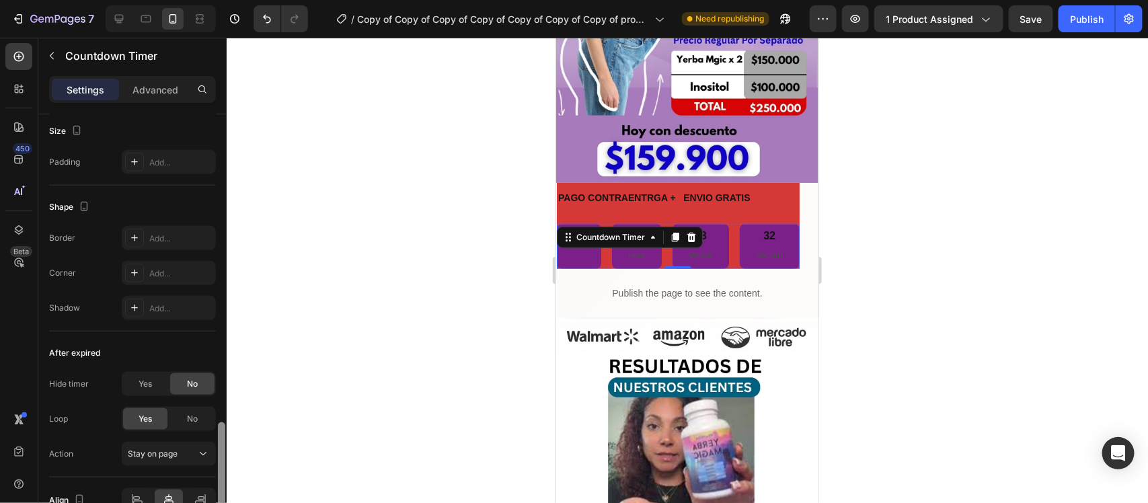
scroll to position [718, 0]
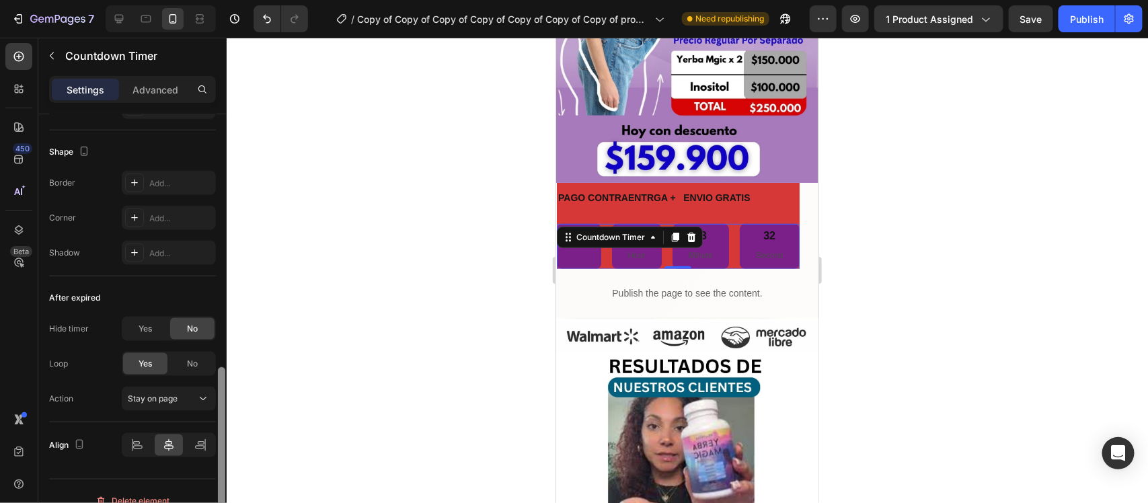
drag, startPoint x: 226, startPoint y: 303, endPoint x: 232, endPoint y: 529, distance: 226.7
click at [232, 0] on html "7 Version history / Copy of Copy of Copy of Copy of Copy of Copy of Copy of pro…" at bounding box center [574, 0] width 1148 height 0
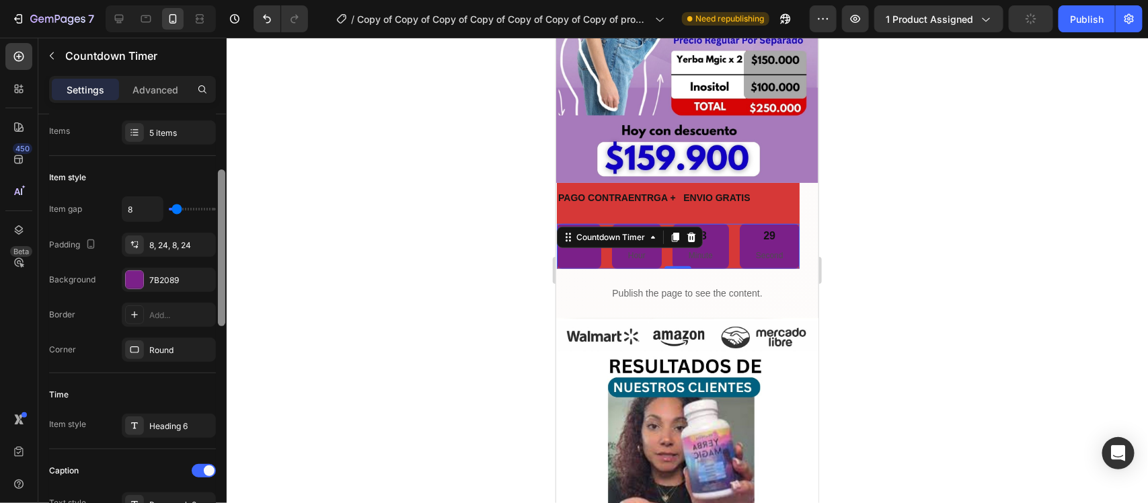
scroll to position [163, 0]
drag, startPoint x: 219, startPoint y: 441, endPoint x: 247, endPoint y: 237, distance: 205.8
click at [247, 0] on div "7 Version history / Copy of Copy of Copy of Copy of Copy of Copy of Copy of pro…" at bounding box center [574, 0] width 1148 height 0
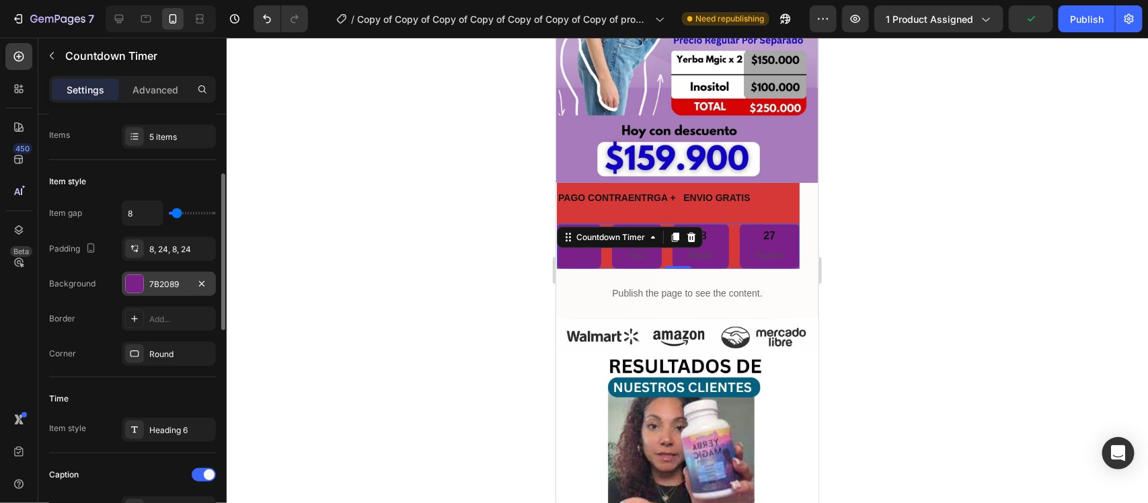
click at [128, 291] on div at bounding box center [134, 283] width 17 height 17
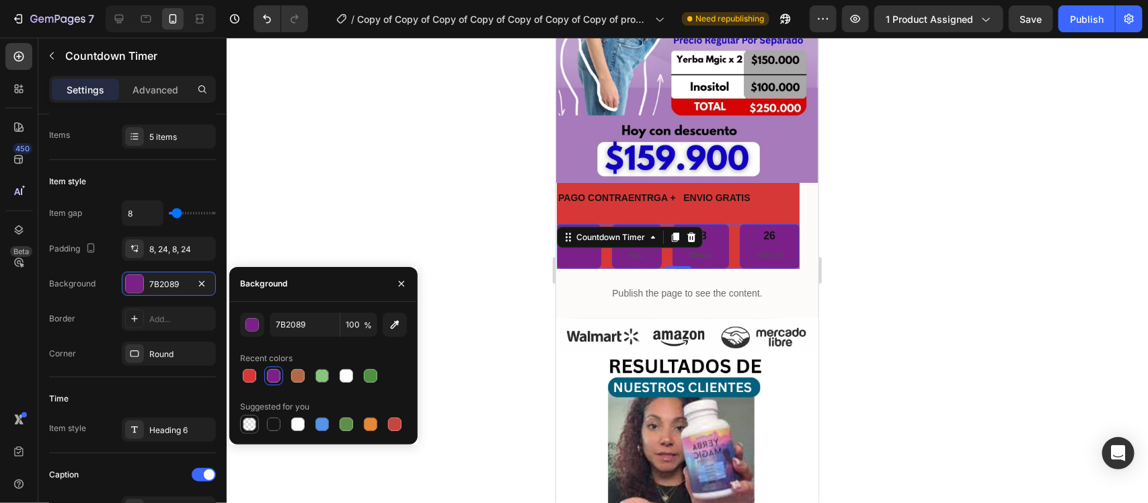
click at [249, 425] on div at bounding box center [249, 424] width 13 height 13
type input "000000"
type input "0"
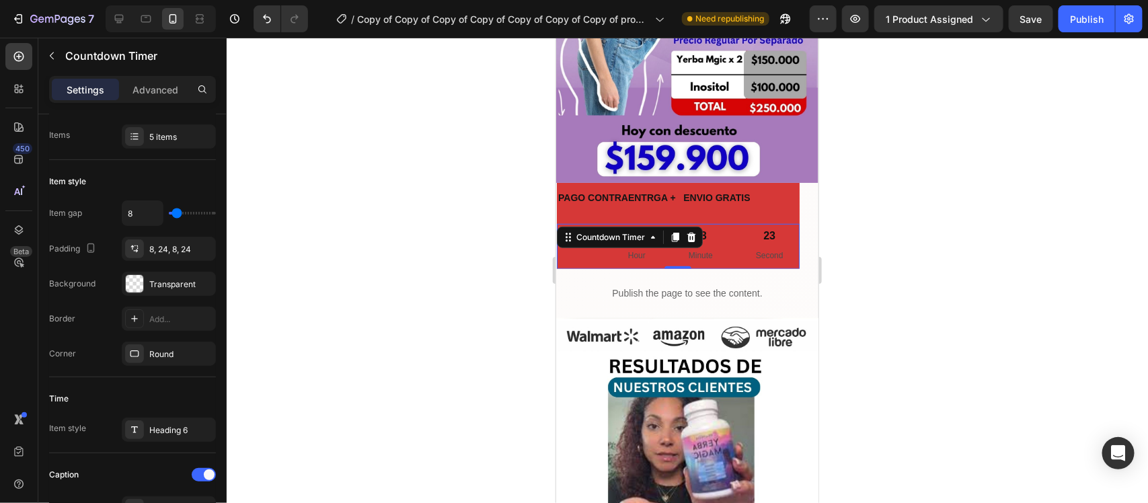
click at [734, 229] on div "00 01 Hour 08 Minute 23 Second" at bounding box center [677, 245] width 243 height 44
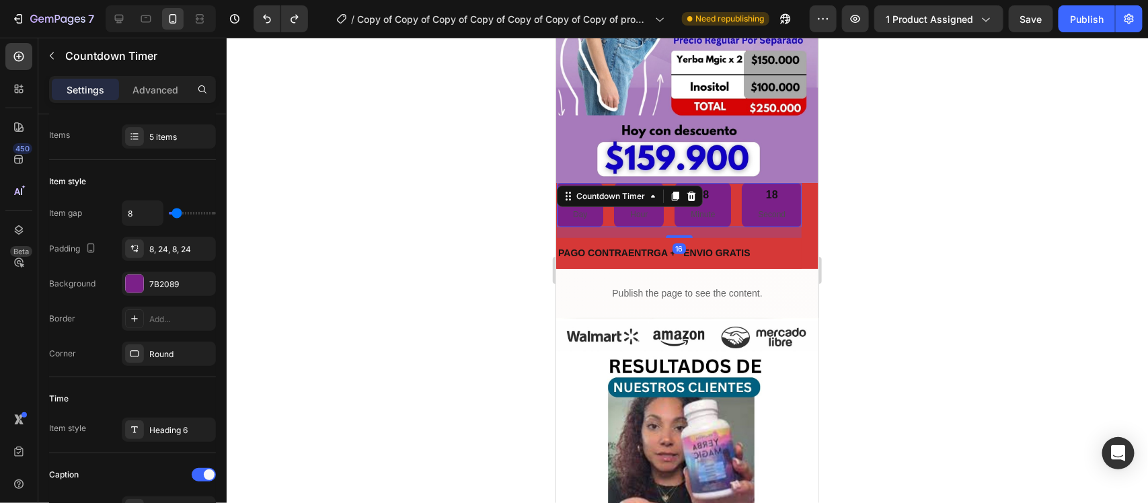
type input "0"
type input "3"
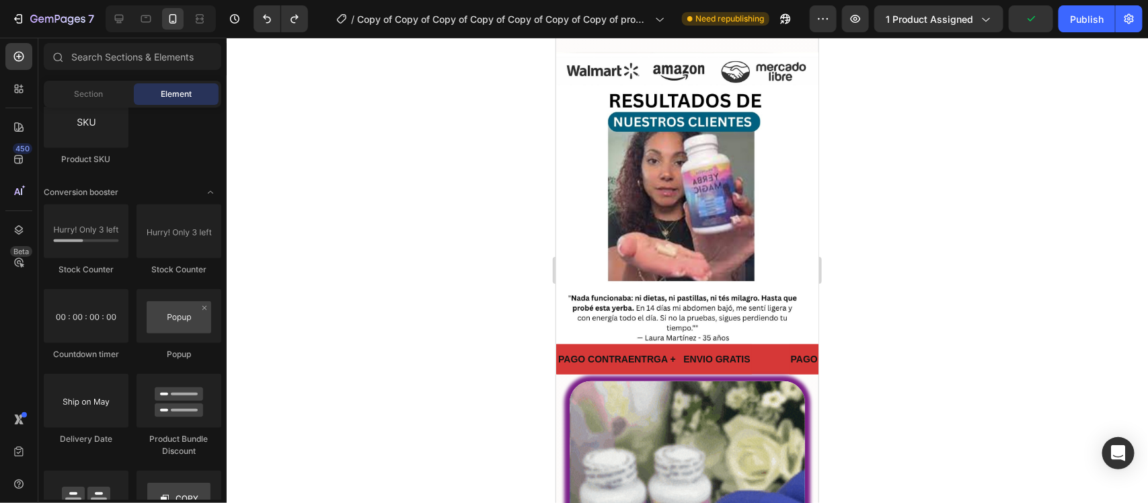
scroll to position [0, 0]
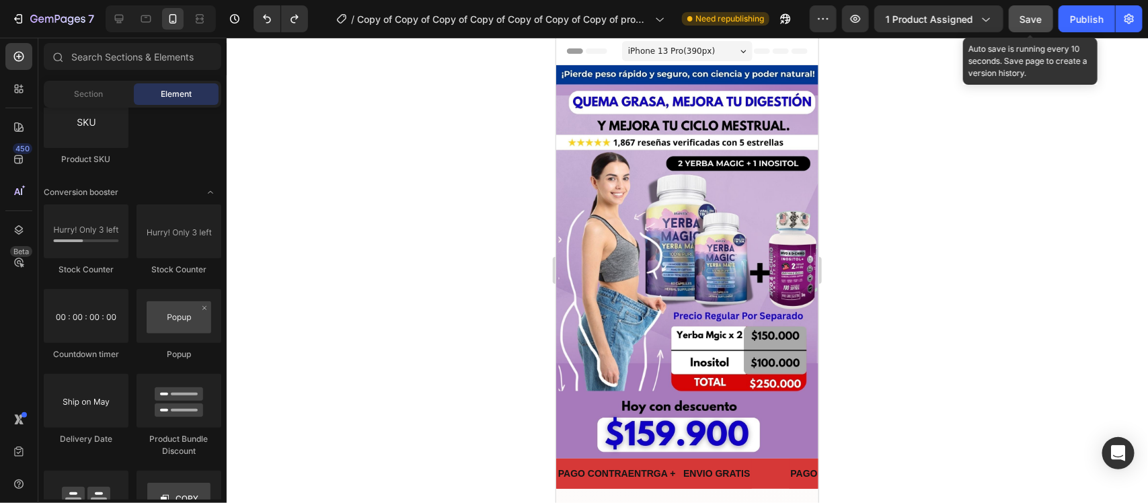
click at [1040, 21] on span "Save" at bounding box center [1031, 18] width 22 height 11
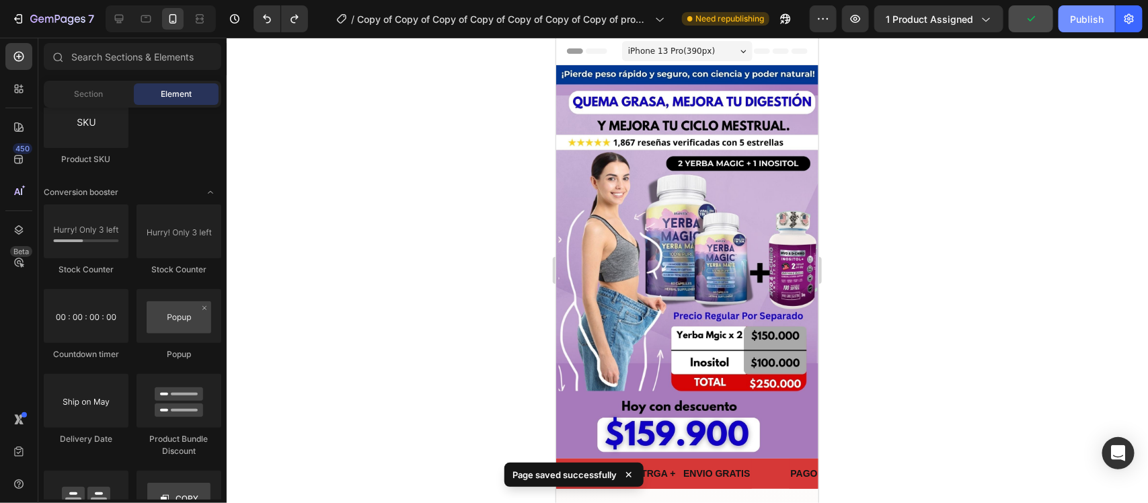
click at [1087, 15] on div "Publish" at bounding box center [1087, 19] width 34 height 14
